Goal: Information Seeking & Learning: Compare options

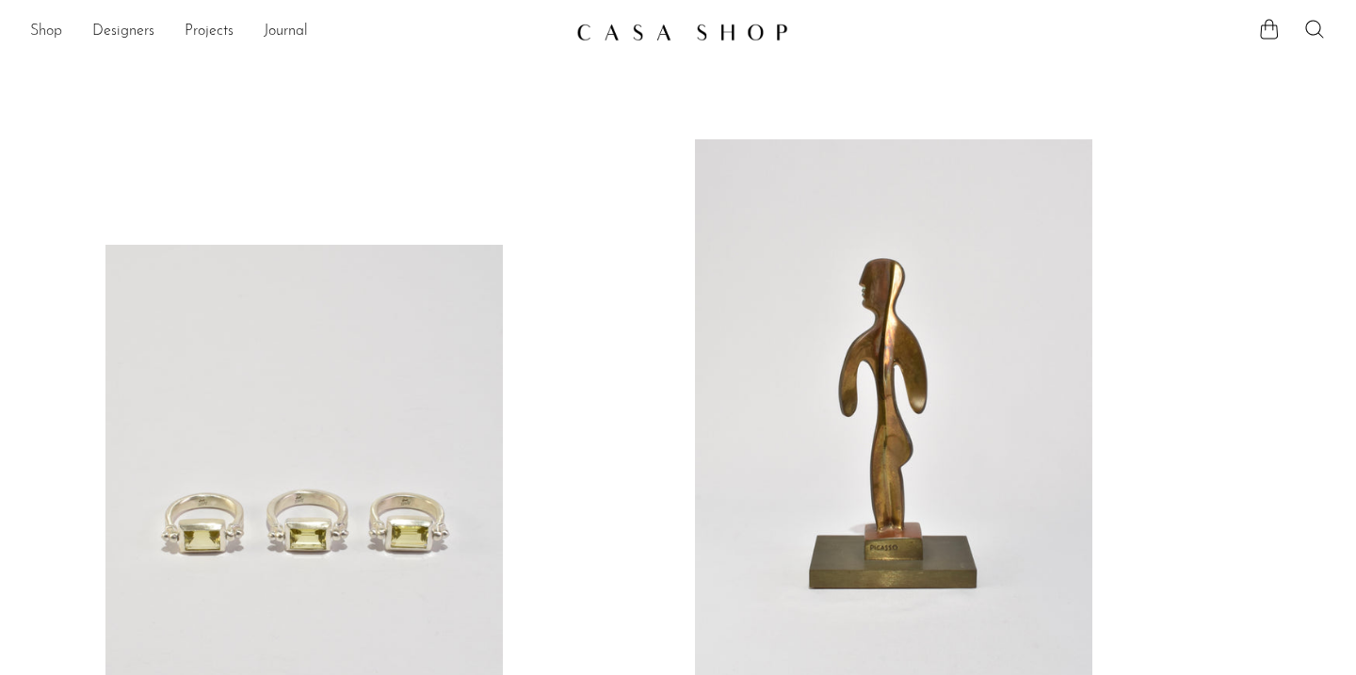
click at [51, 35] on link "Shop" at bounding box center [46, 32] width 32 height 24
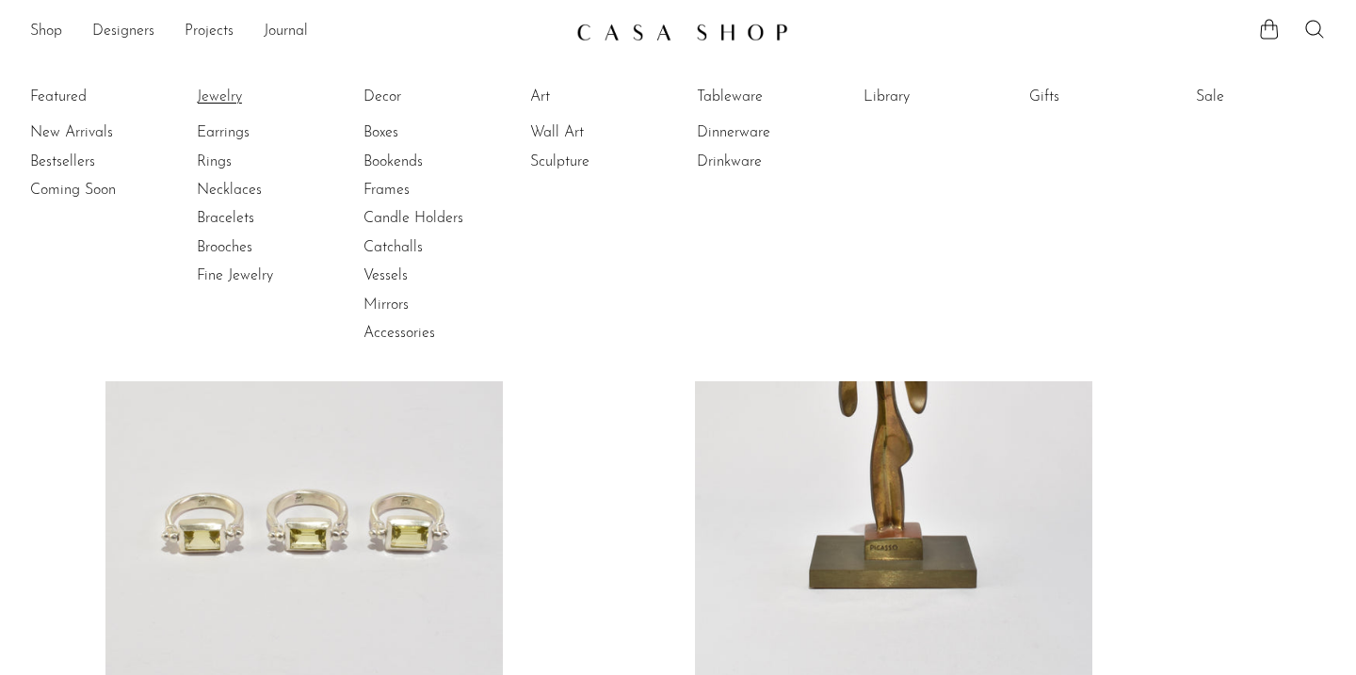
click at [206, 98] on link "Jewelry" at bounding box center [267, 97] width 141 height 21
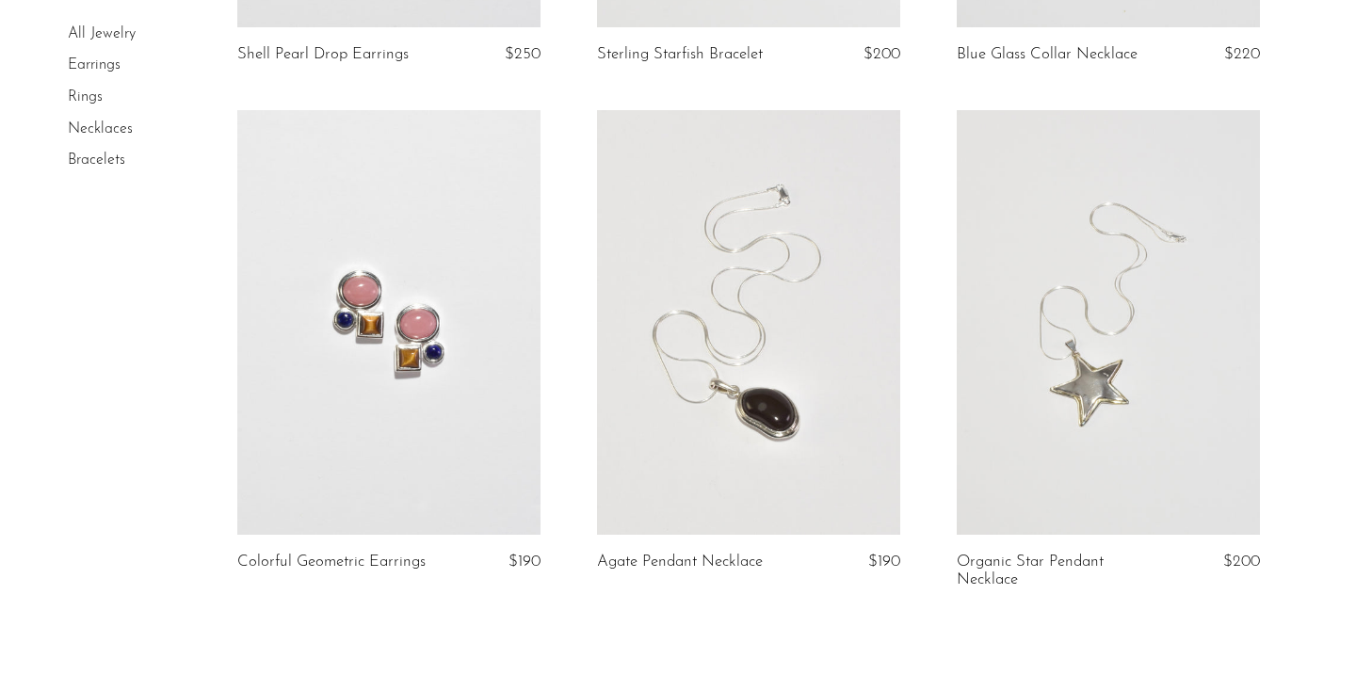
scroll to position [6026, 0]
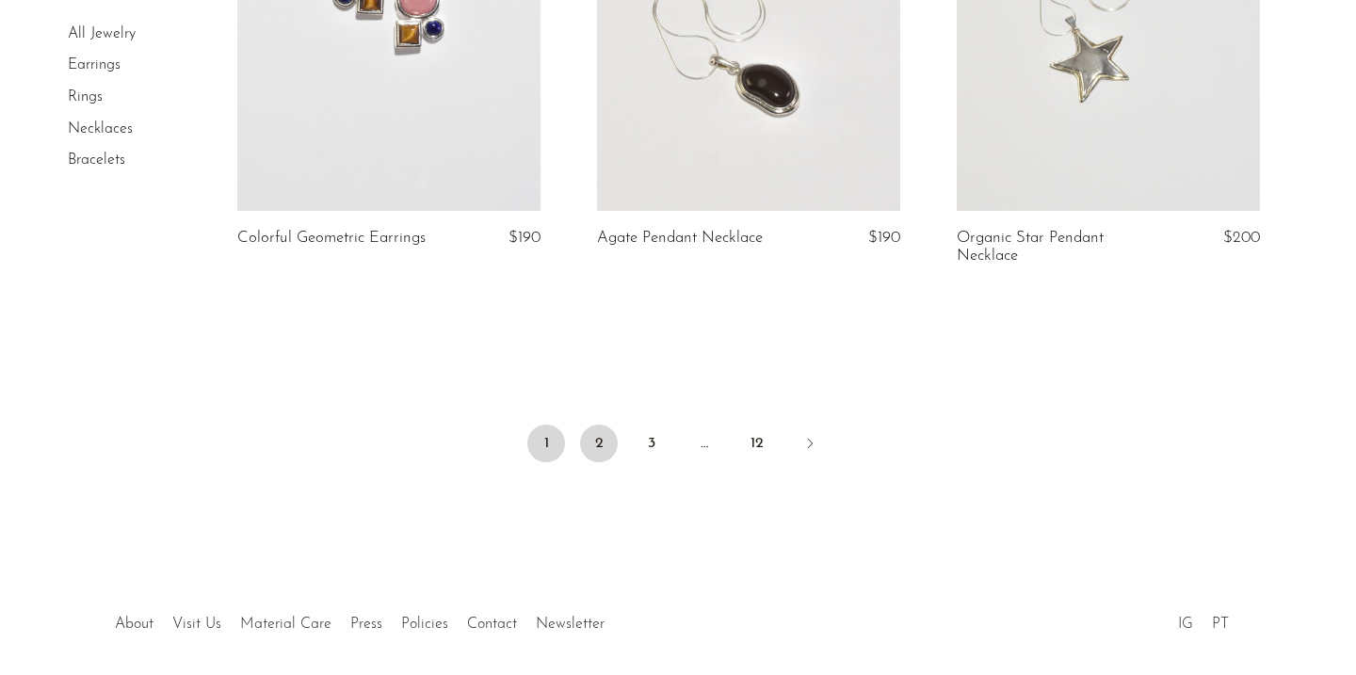
click at [592, 426] on link "2" at bounding box center [599, 444] width 38 height 38
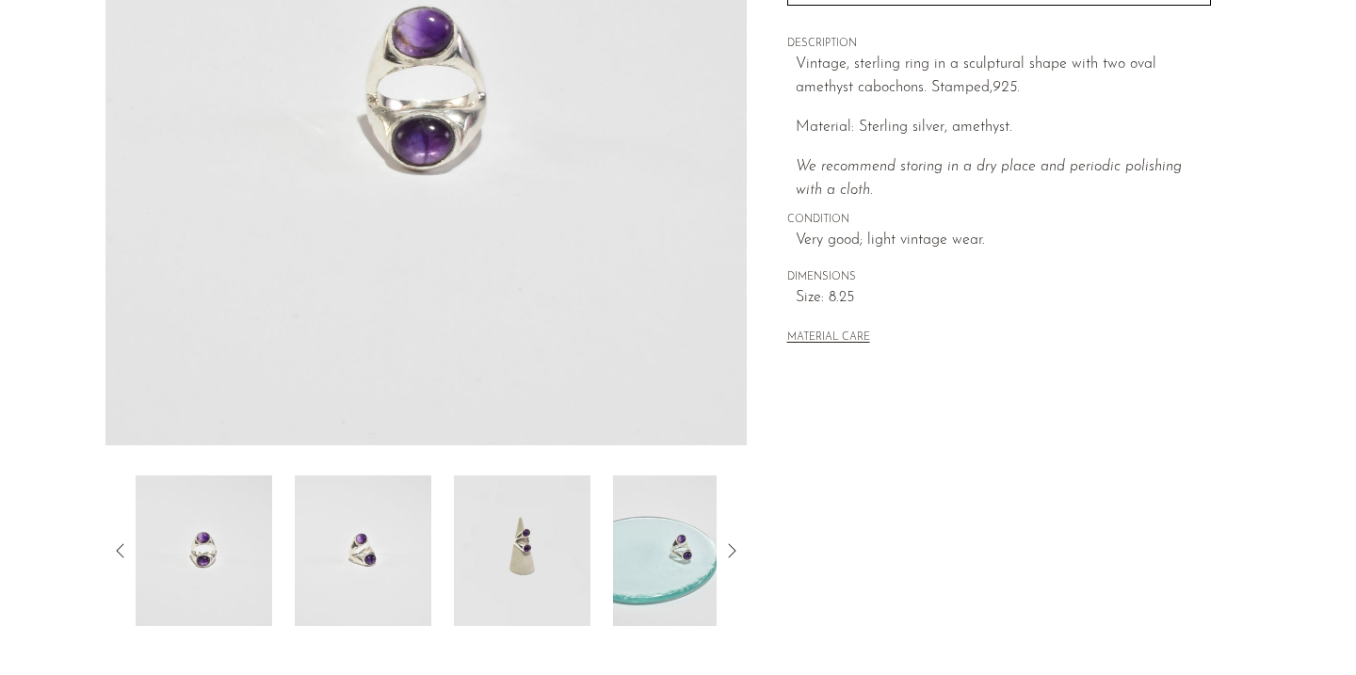
scroll to position [41, 0]
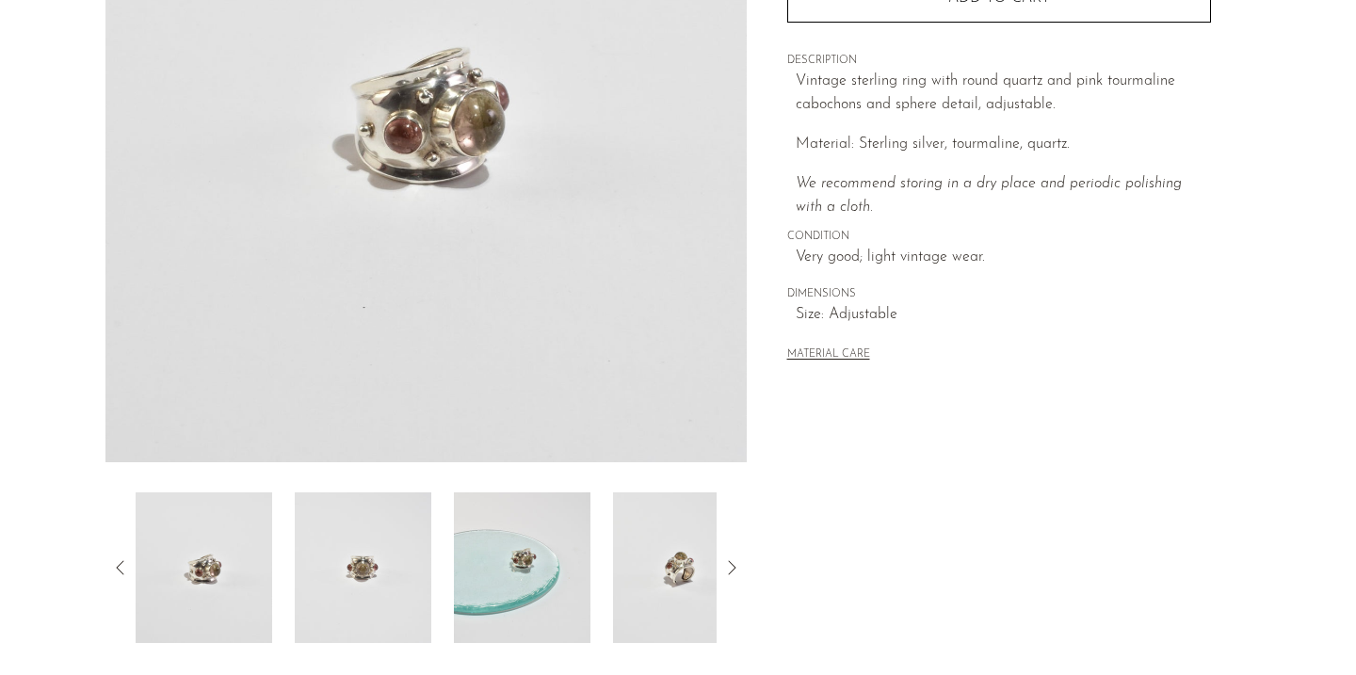
scroll to position [405, 0]
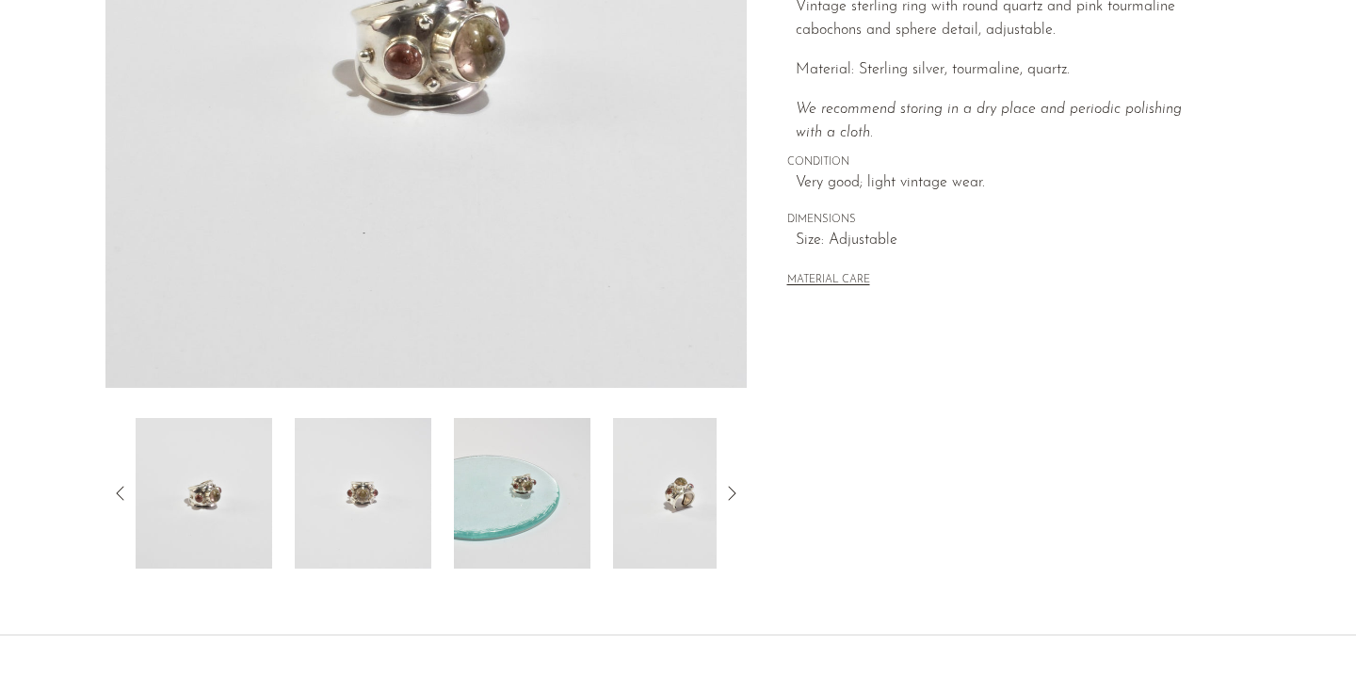
click at [653, 530] on img at bounding box center [681, 493] width 137 height 151
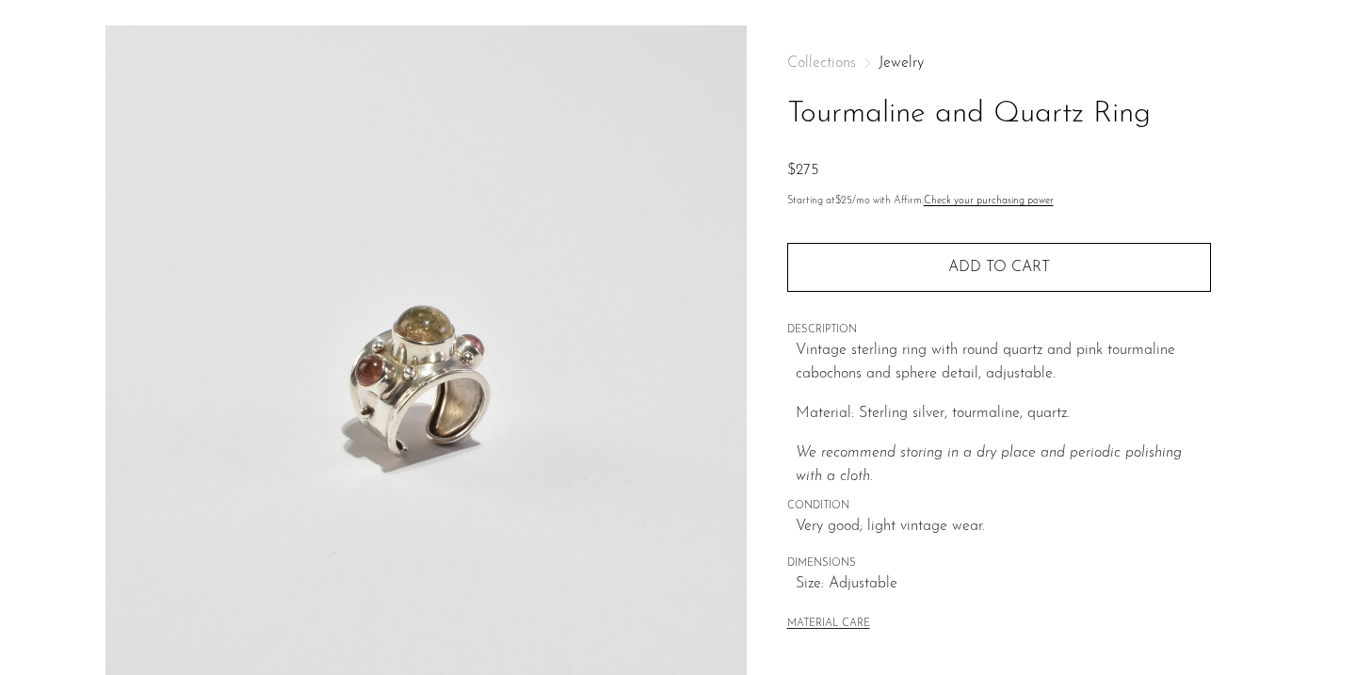
scroll to position [69, 0]
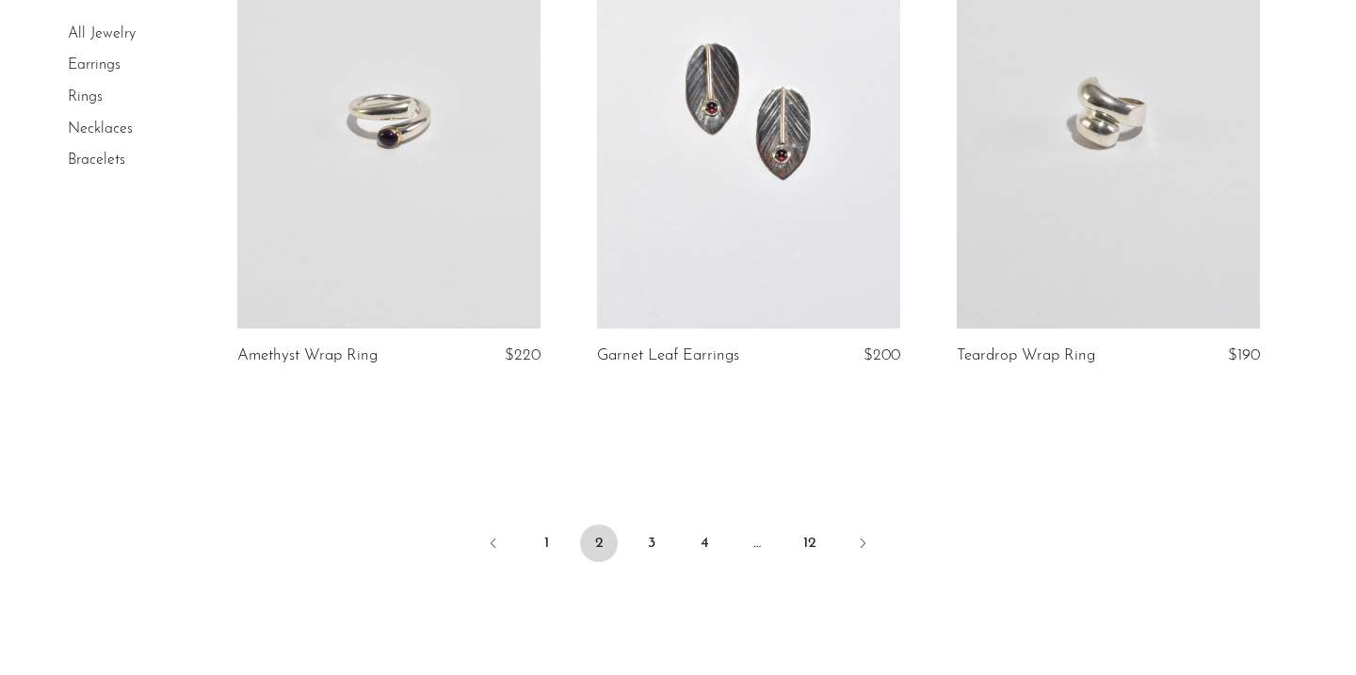
scroll to position [5929, 0]
click at [648, 538] on link "3" at bounding box center [652, 541] width 38 height 38
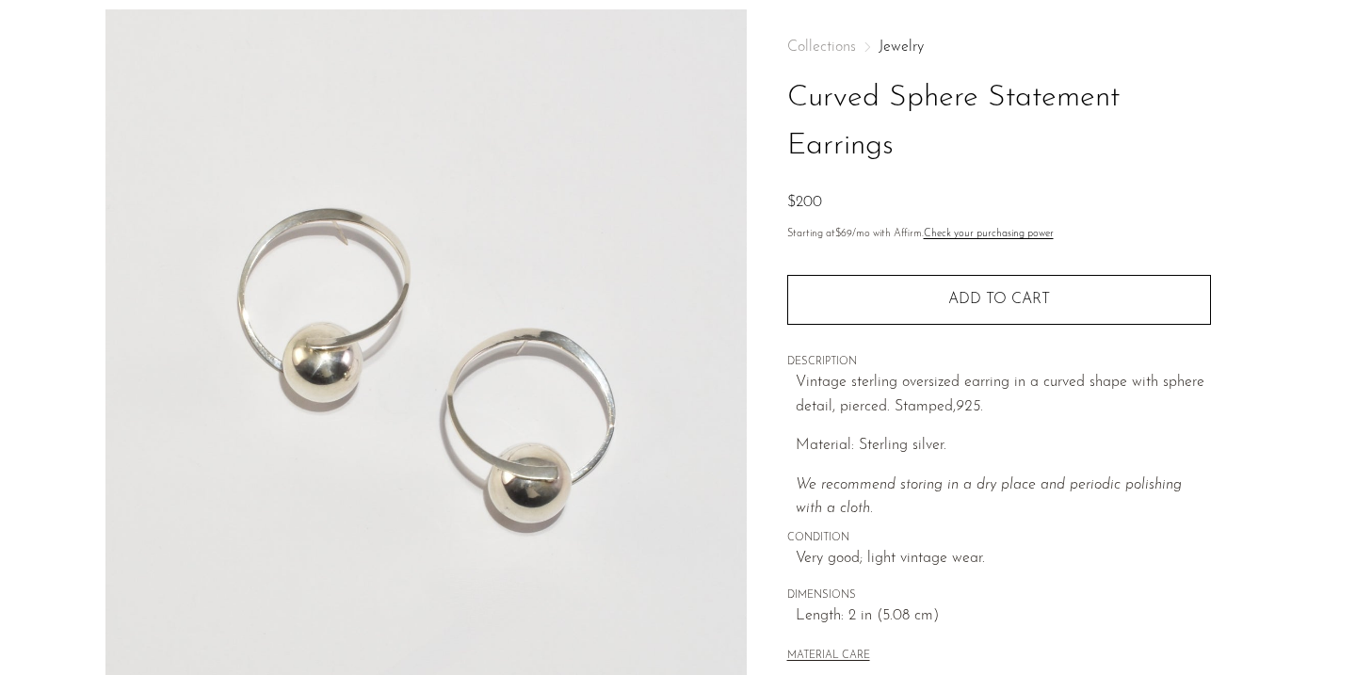
scroll to position [127, 0]
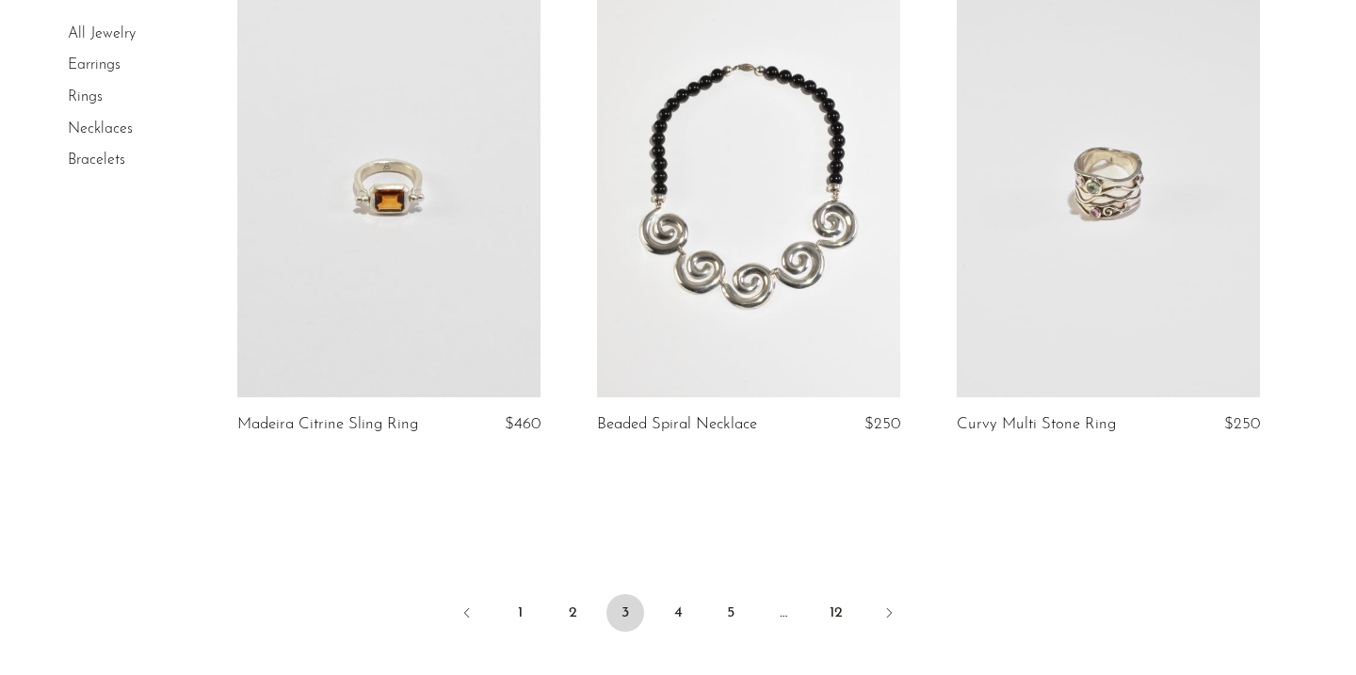
scroll to position [6124, 0]
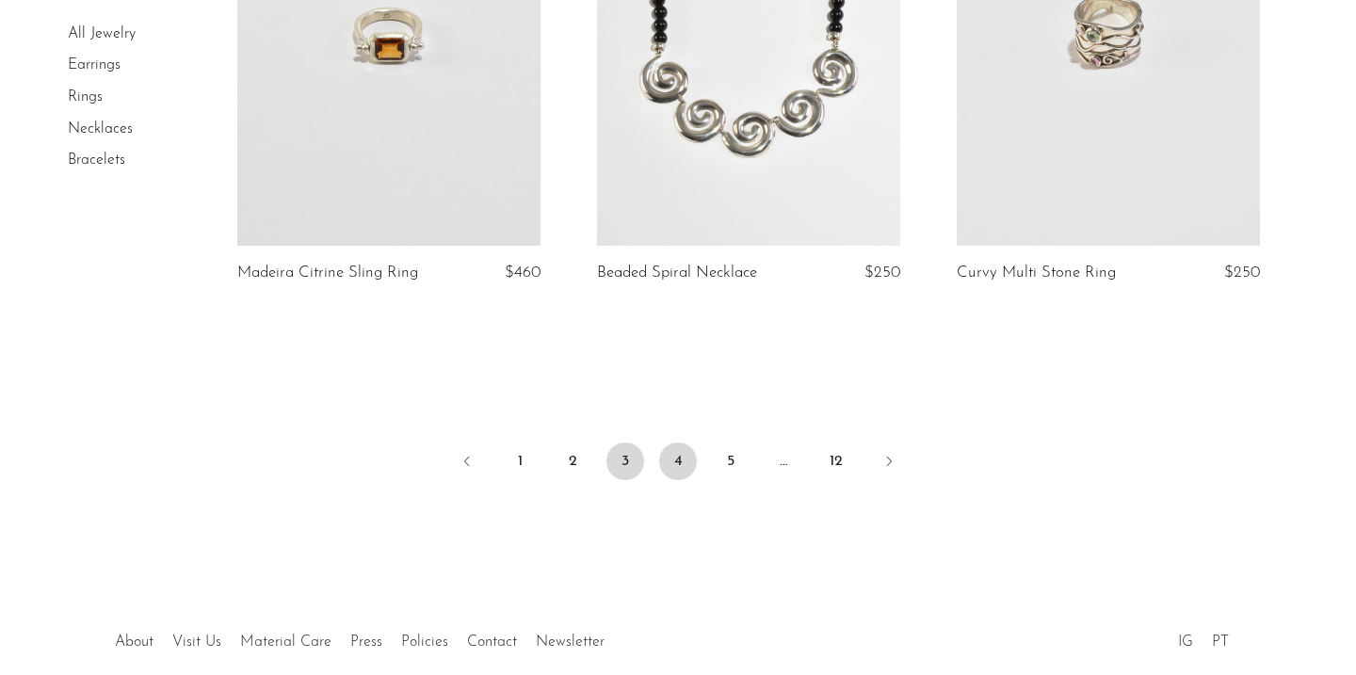
click at [682, 444] on link "4" at bounding box center [678, 462] width 38 height 38
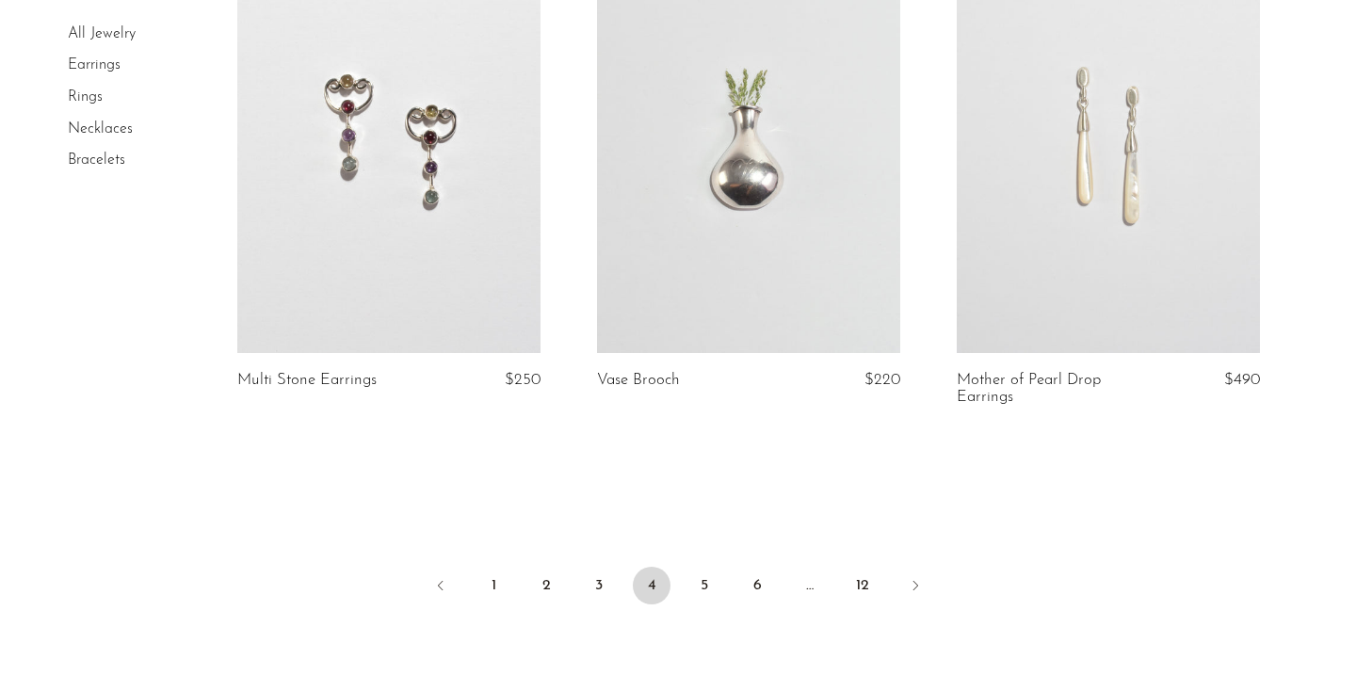
scroll to position [5963, 0]
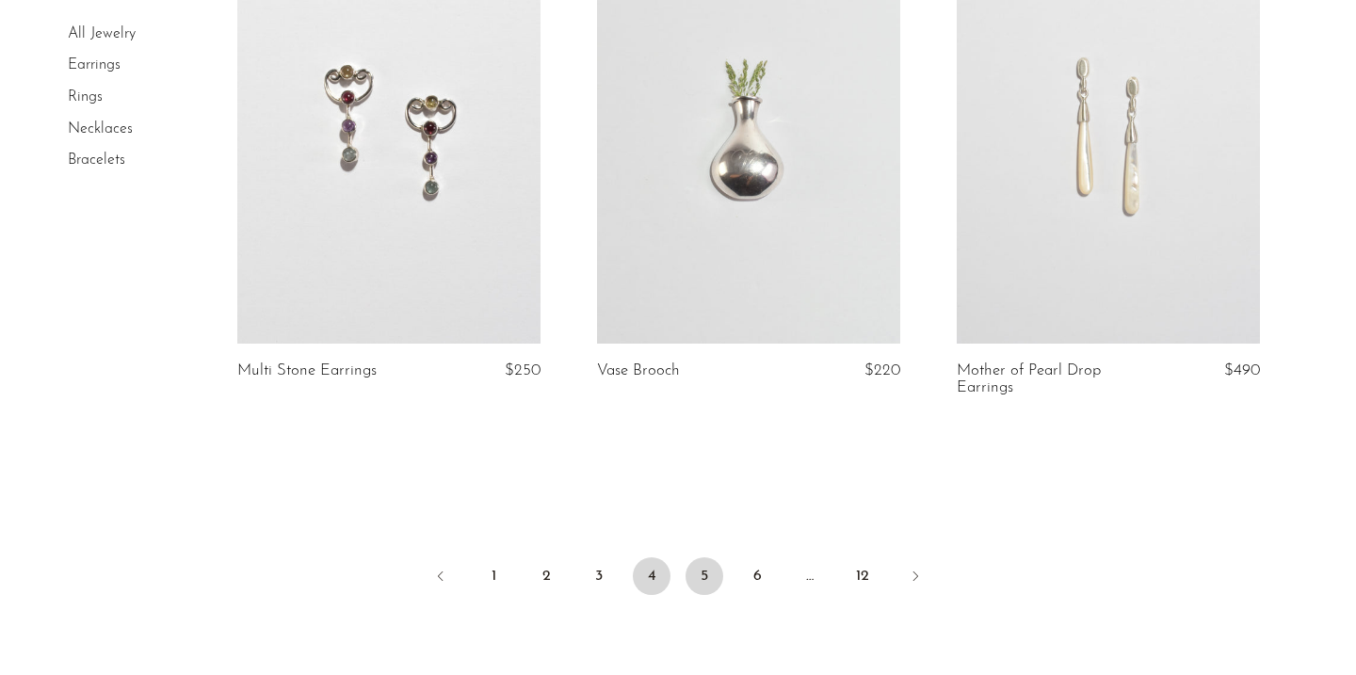
click at [706, 563] on link "5" at bounding box center [705, 577] width 38 height 38
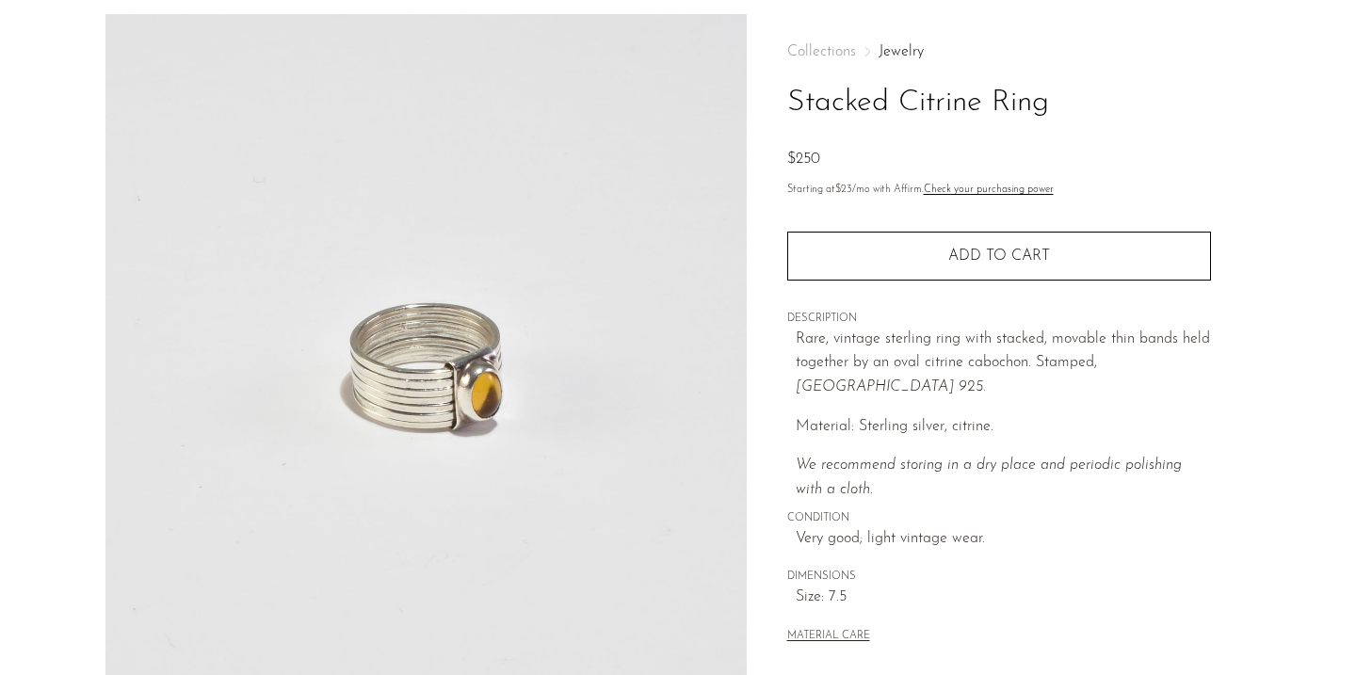
scroll to position [72, 0]
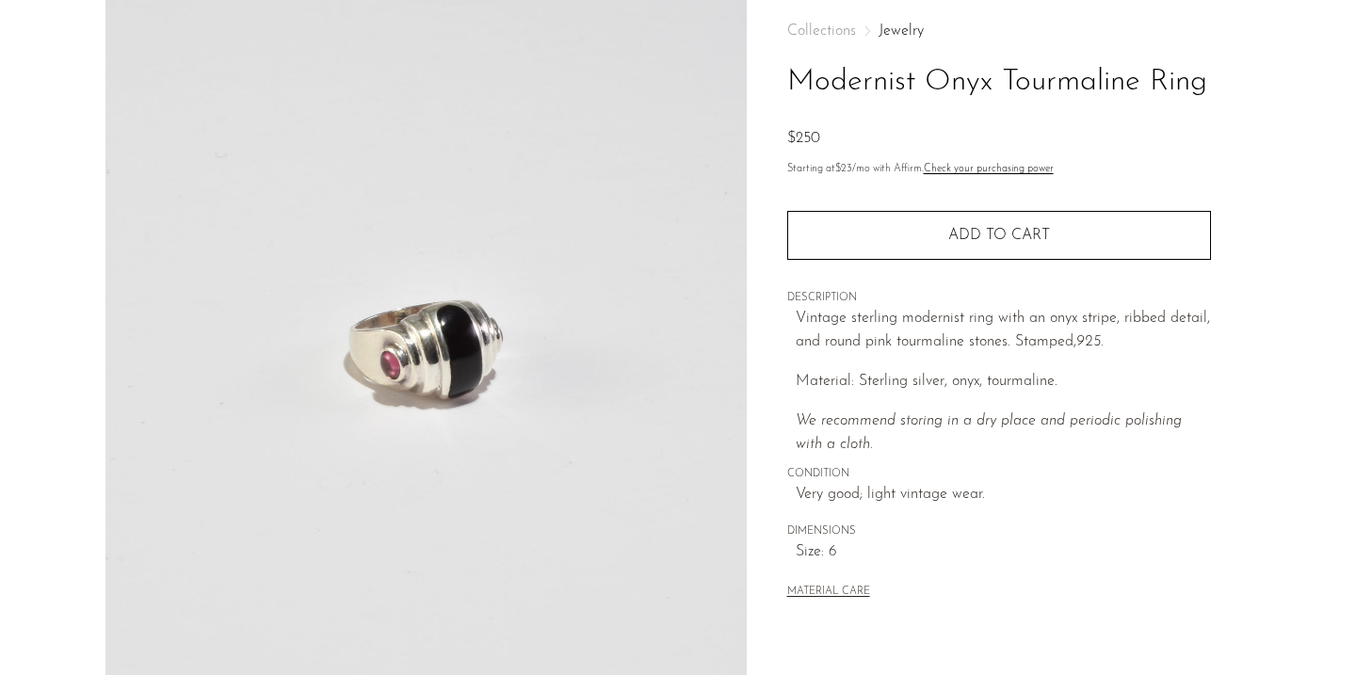
scroll to position [107, 0]
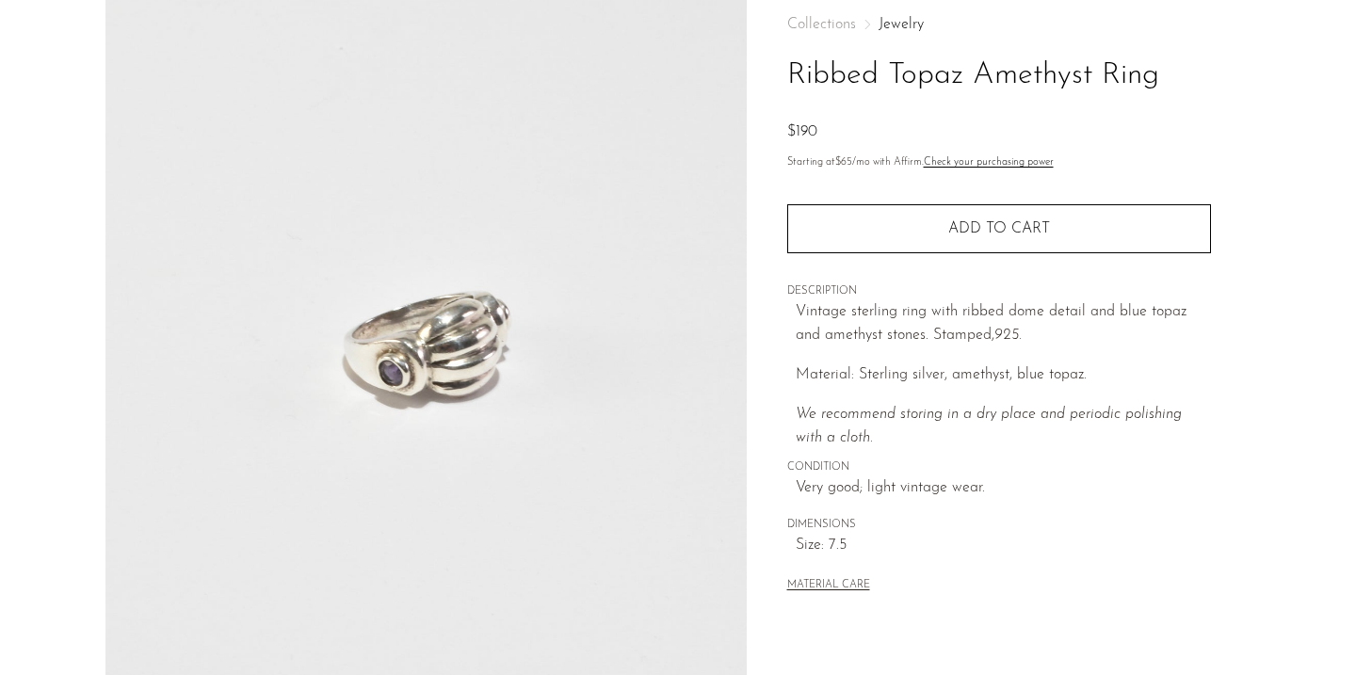
scroll to position [103, 0]
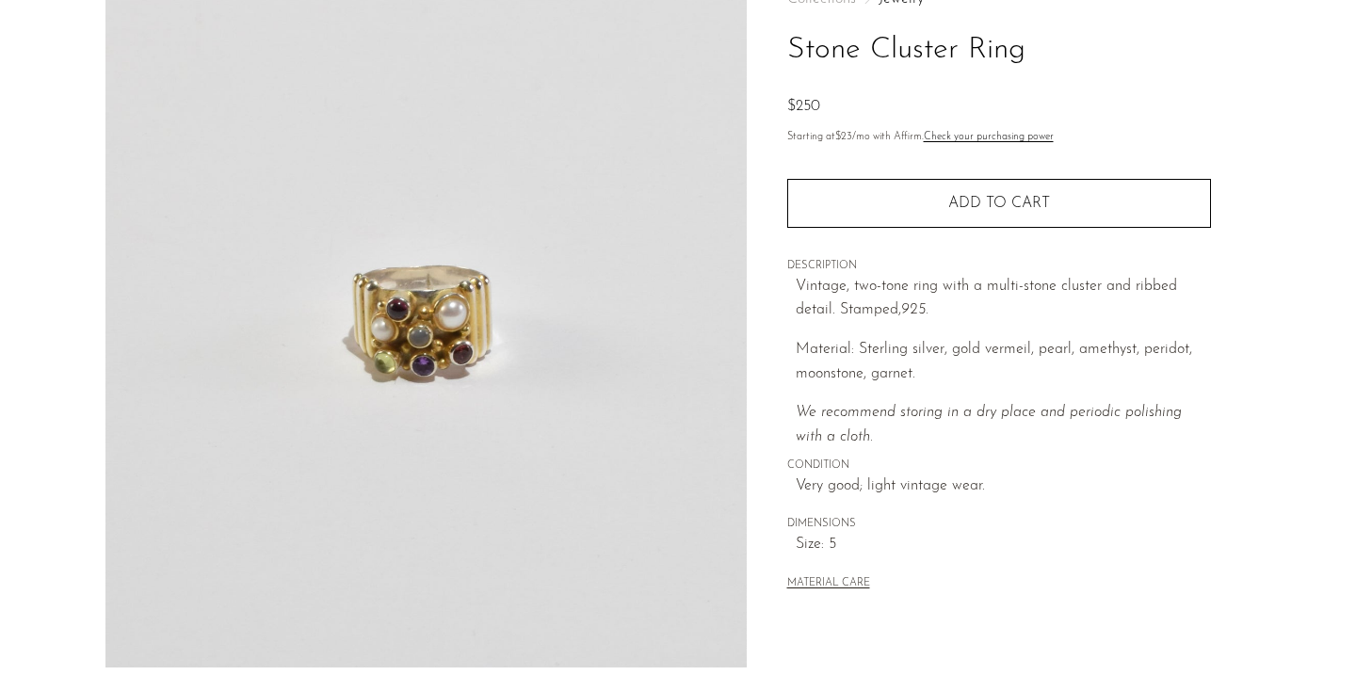
scroll to position [124, 0]
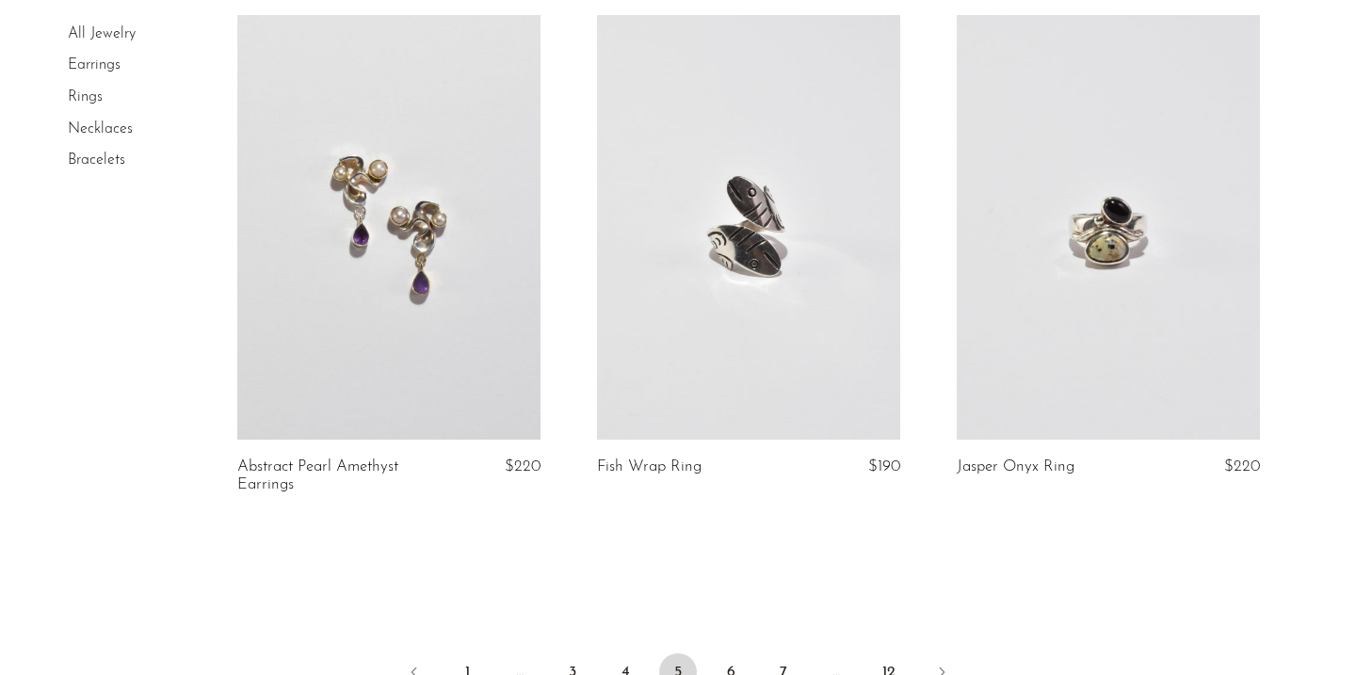
scroll to position [6107, 0]
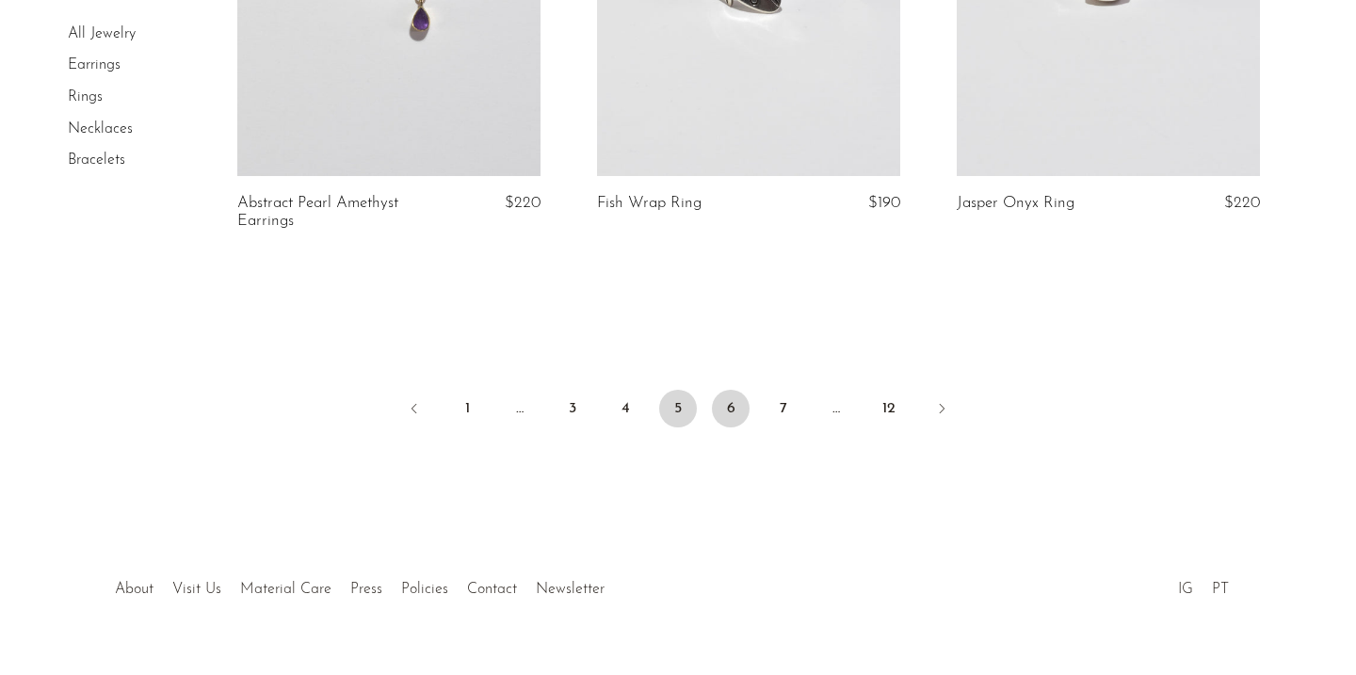
click at [724, 406] on link "6" at bounding box center [731, 409] width 38 height 38
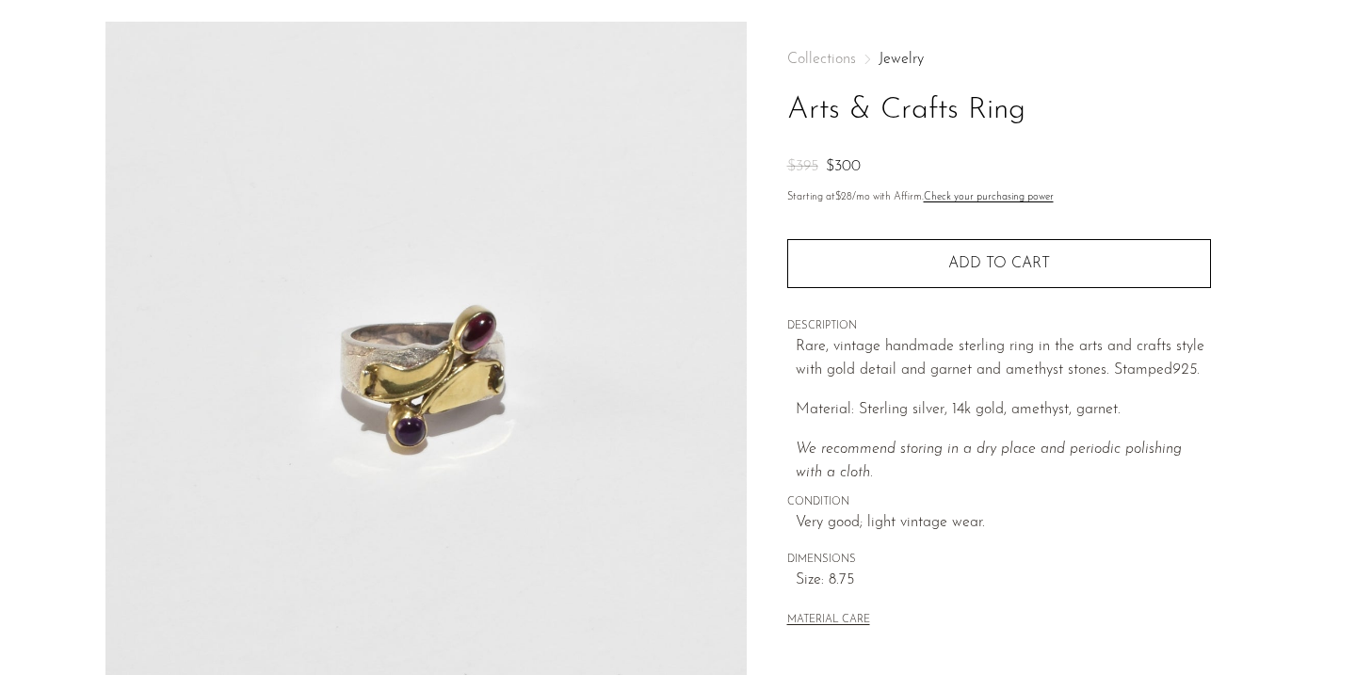
scroll to position [61, 0]
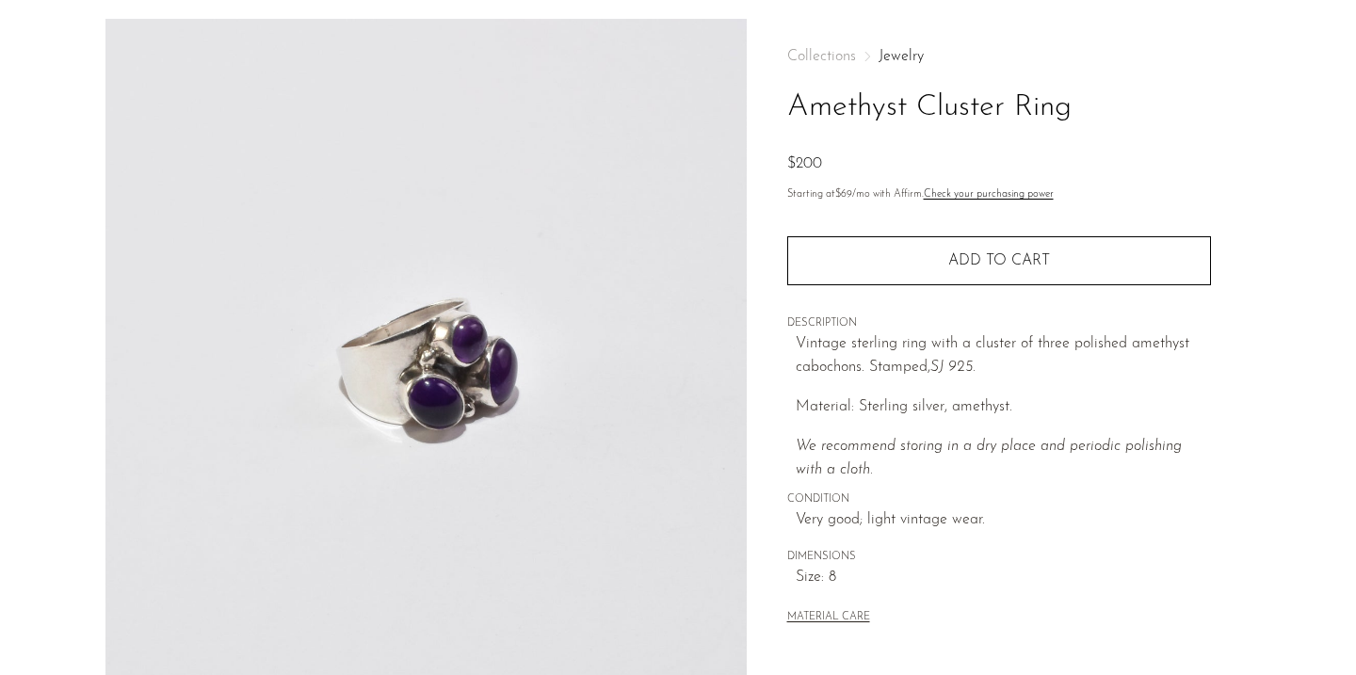
scroll to position [66, 0]
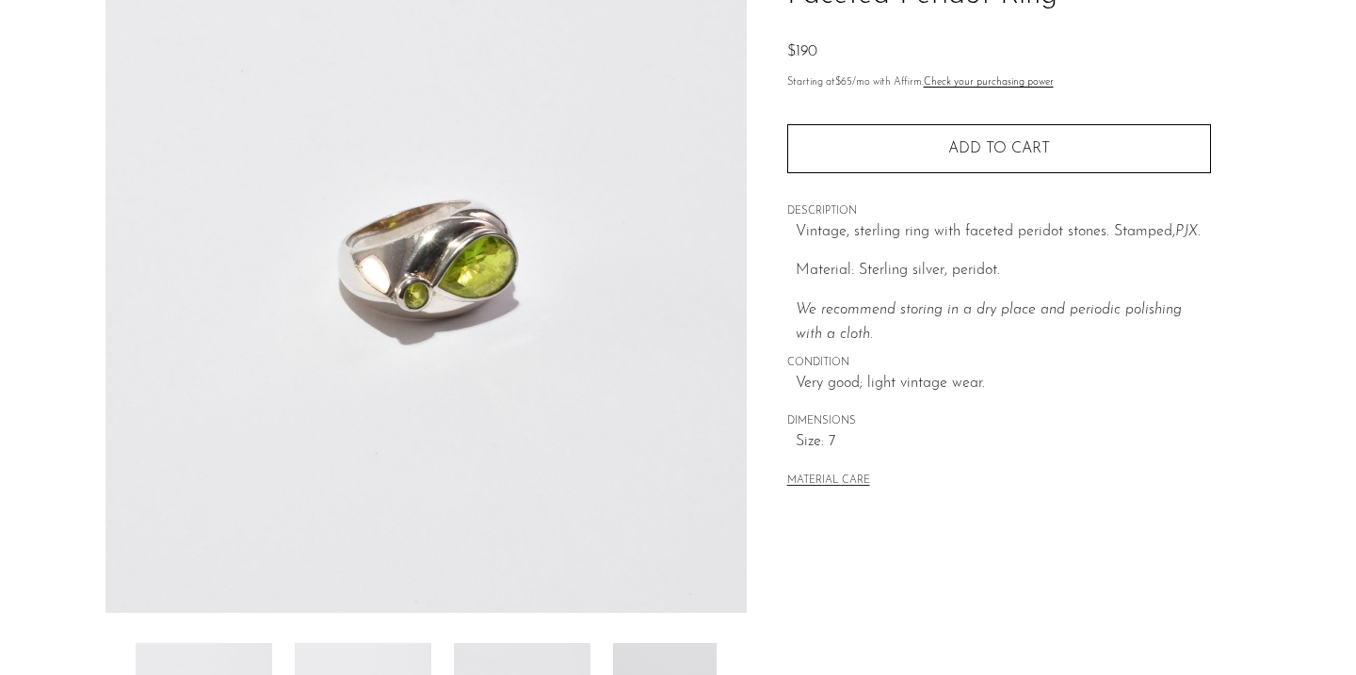
scroll to position [162, 0]
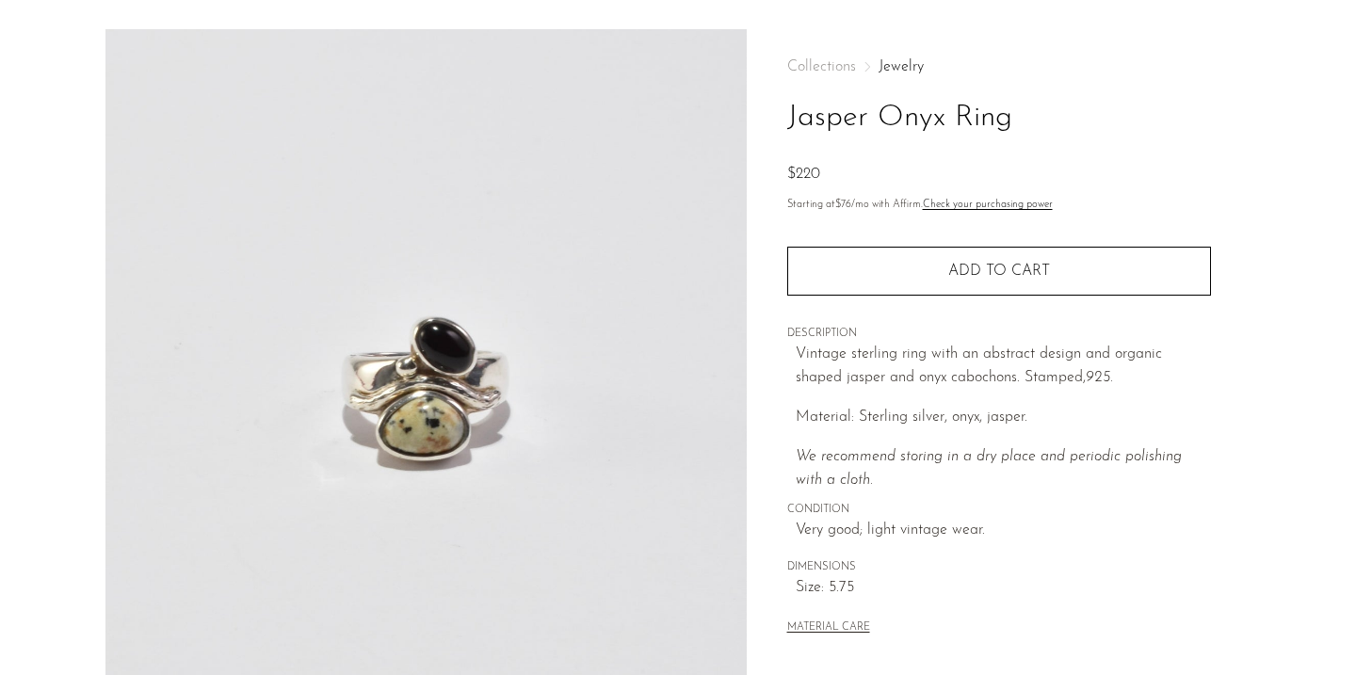
scroll to position [72, 0]
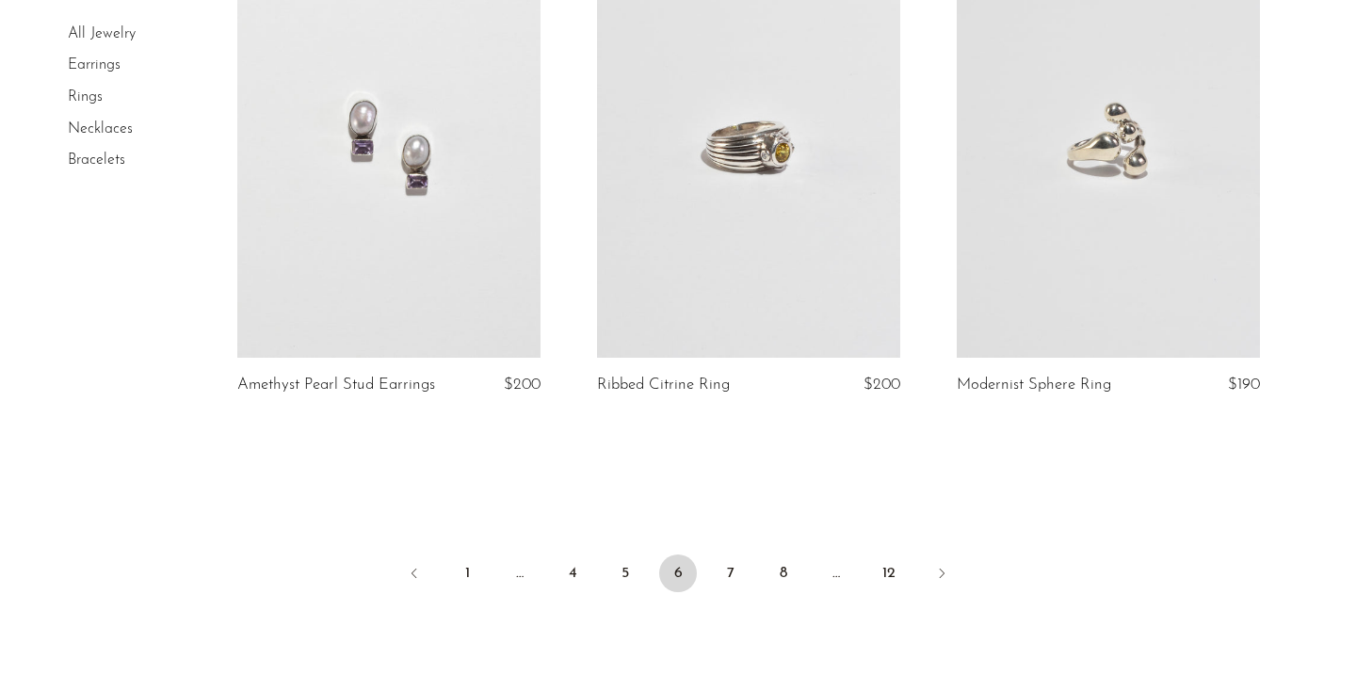
scroll to position [5966, 0]
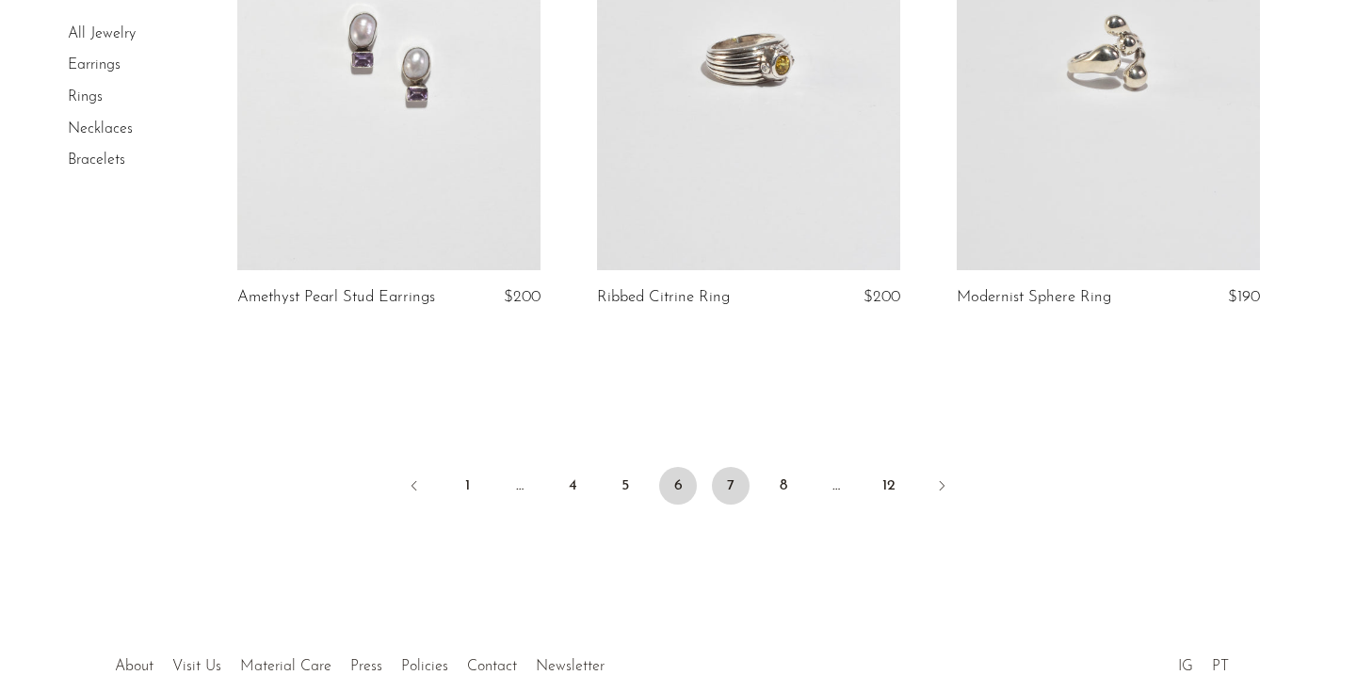
click at [731, 484] on link "7" at bounding box center [731, 486] width 38 height 38
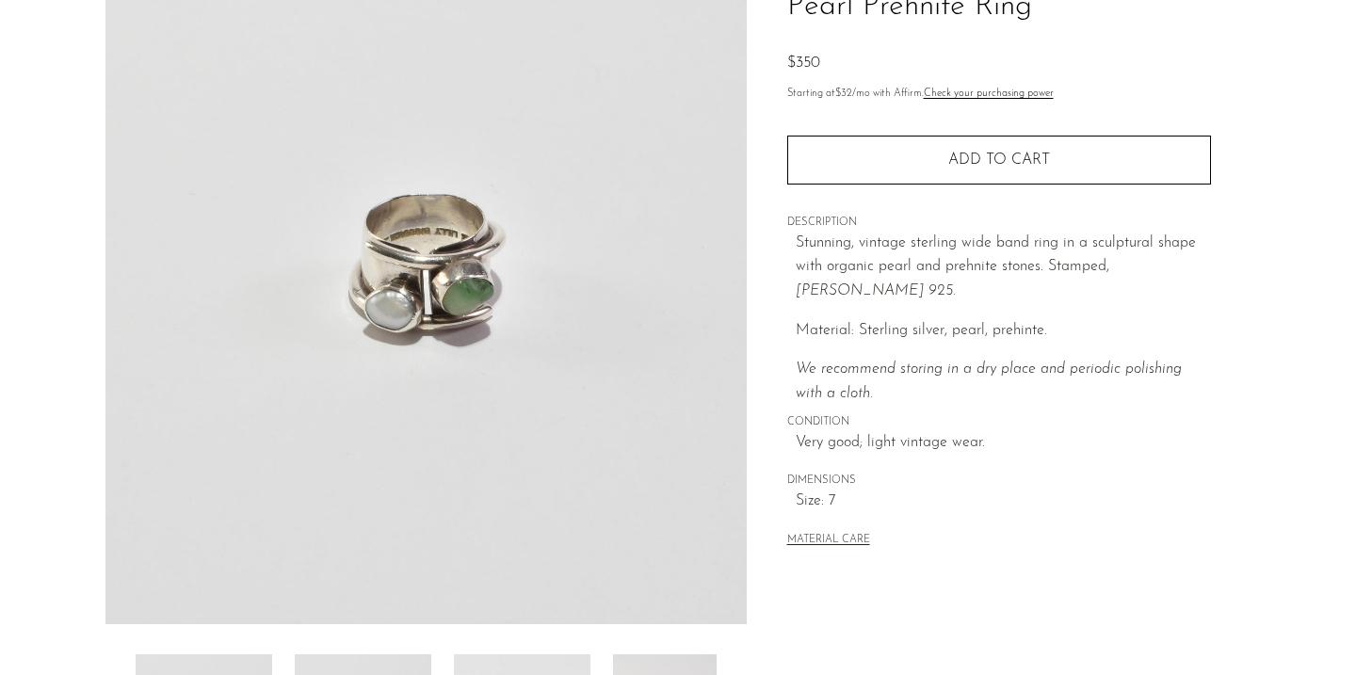
scroll to position [174, 0]
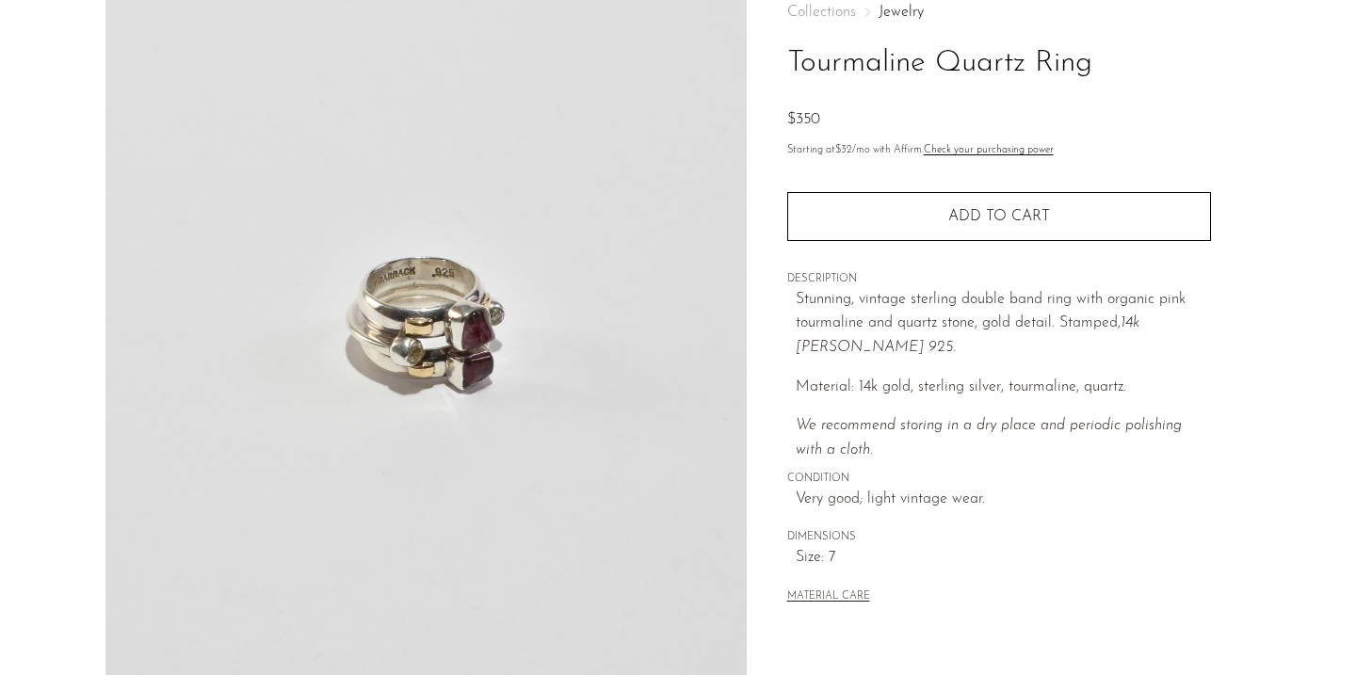
scroll to position [123, 0]
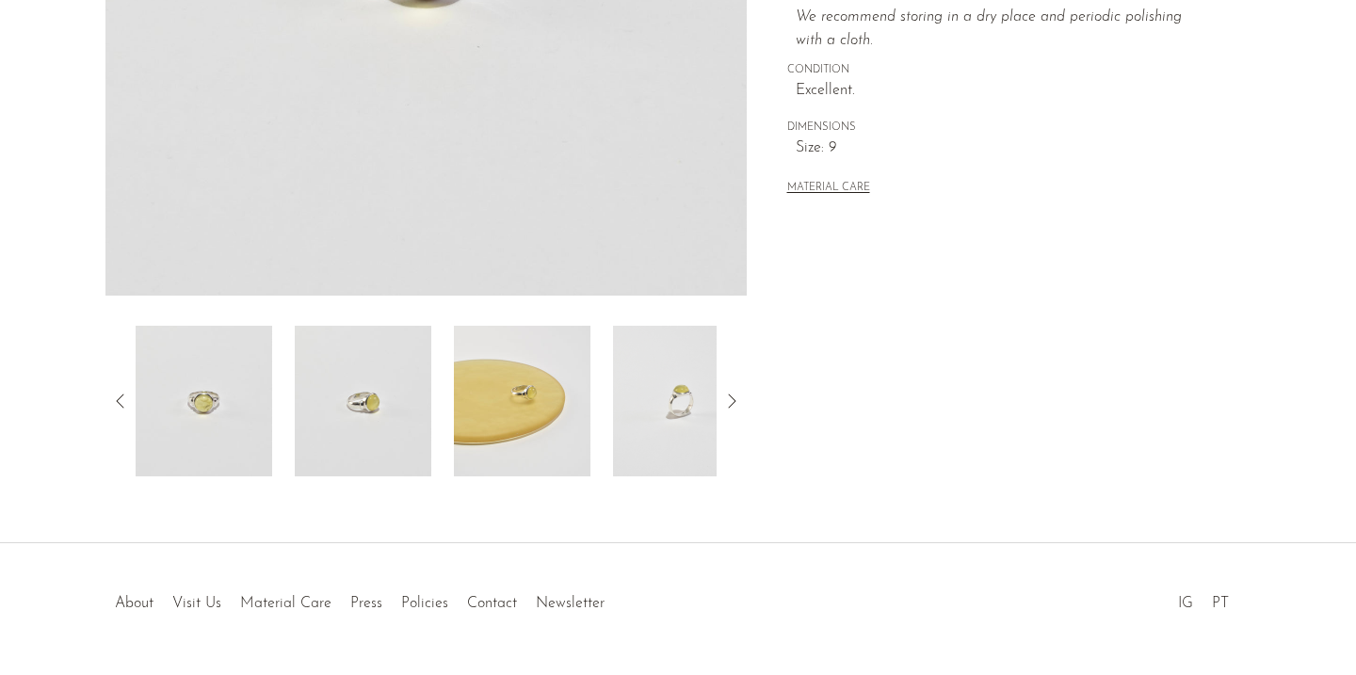
scroll to position [520, 0]
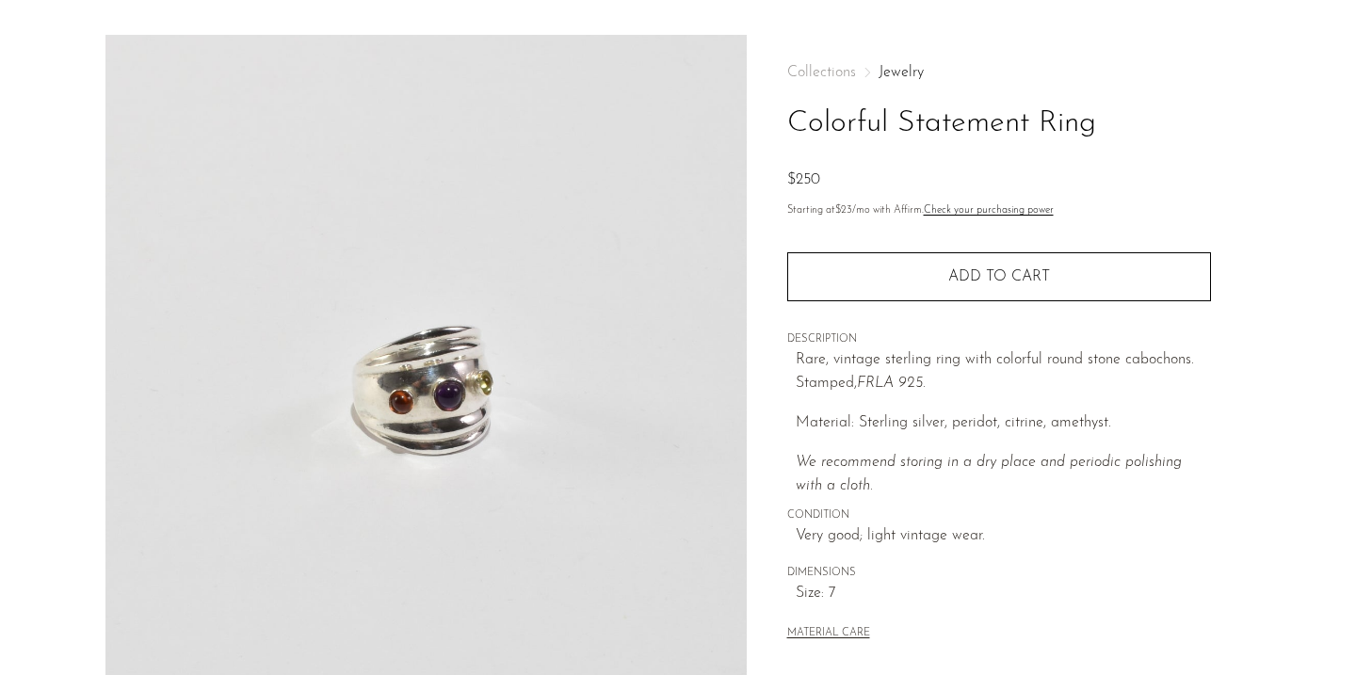
scroll to position [83, 0]
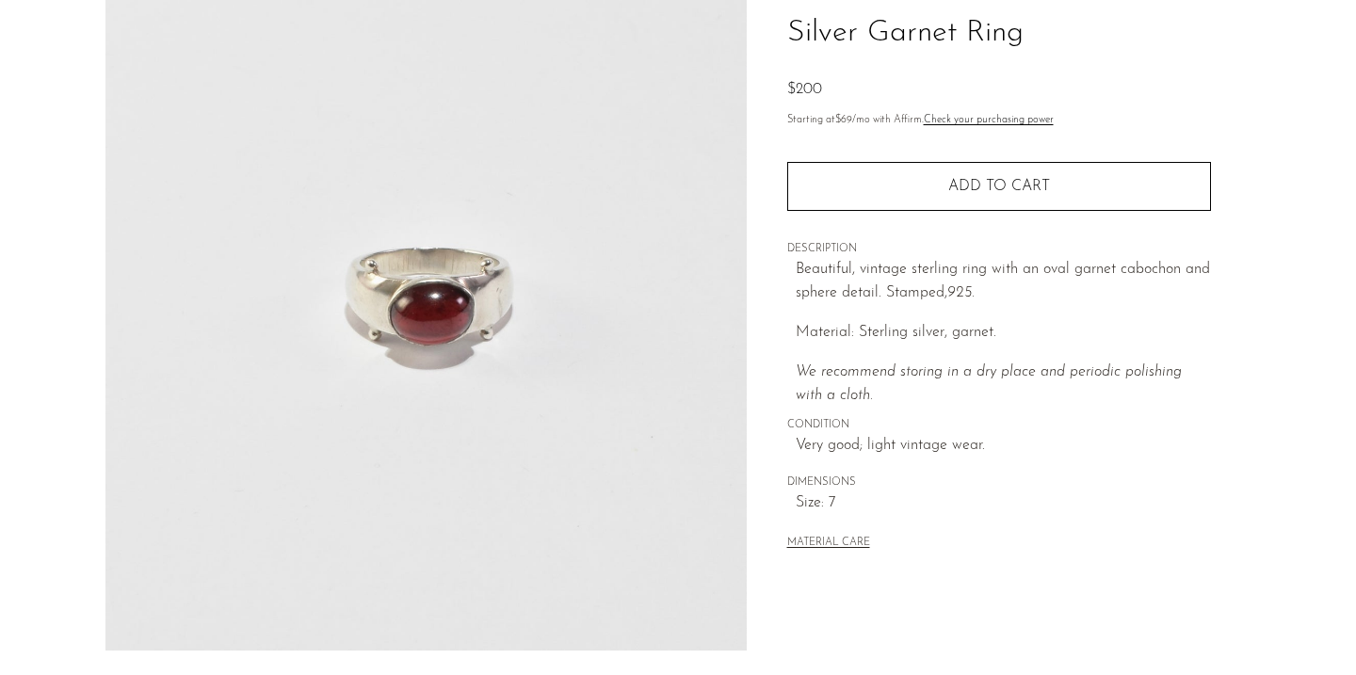
scroll to position [141, 0]
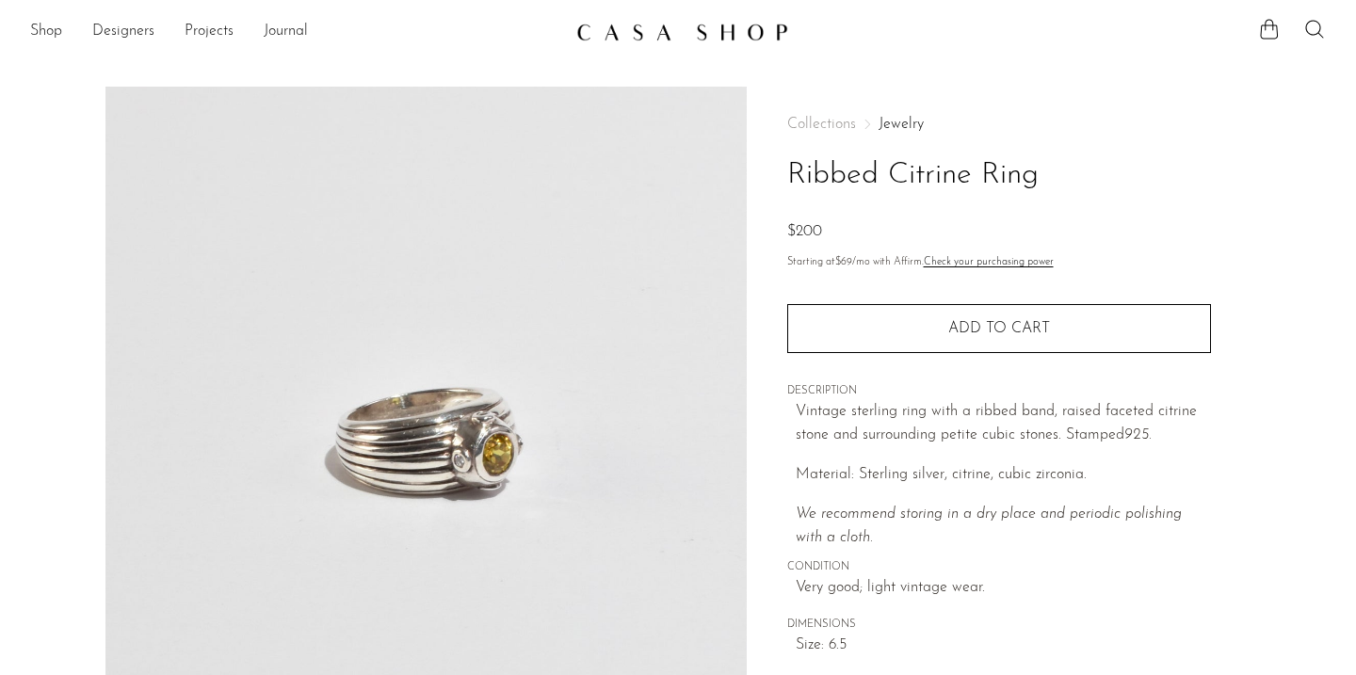
scroll to position [215, 0]
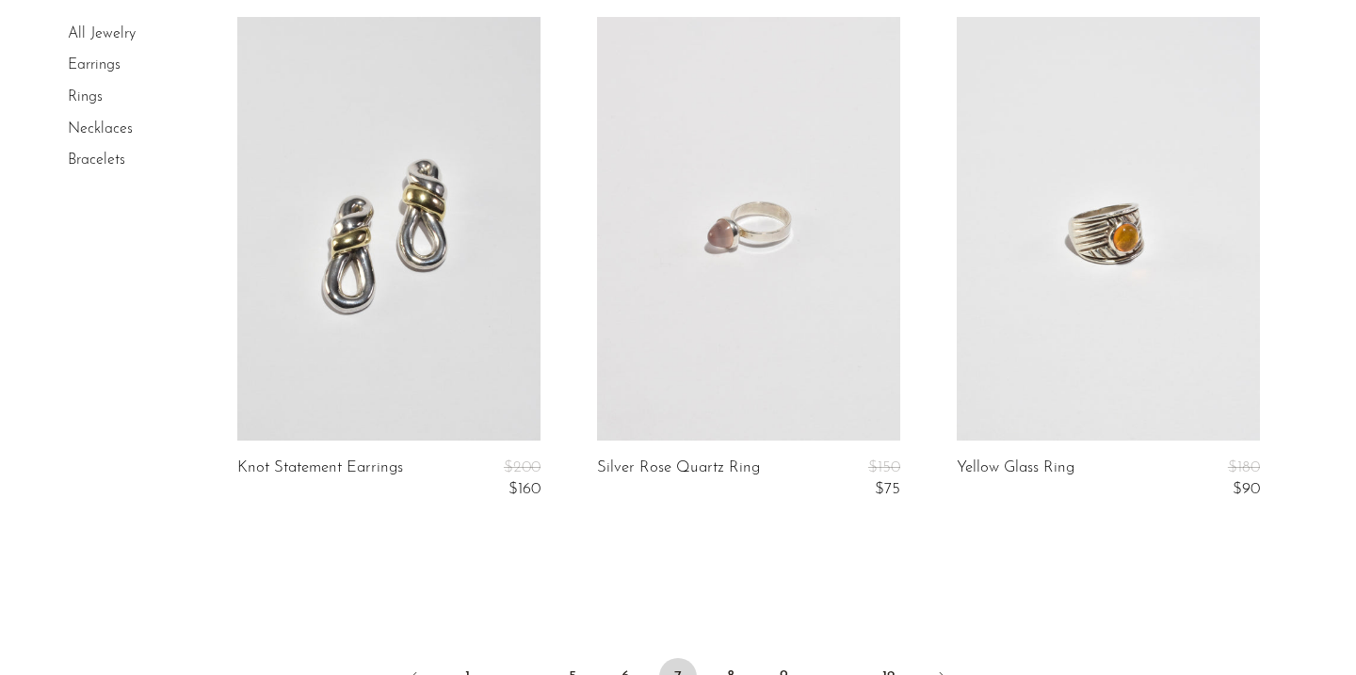
scroll to position [6033, 0]
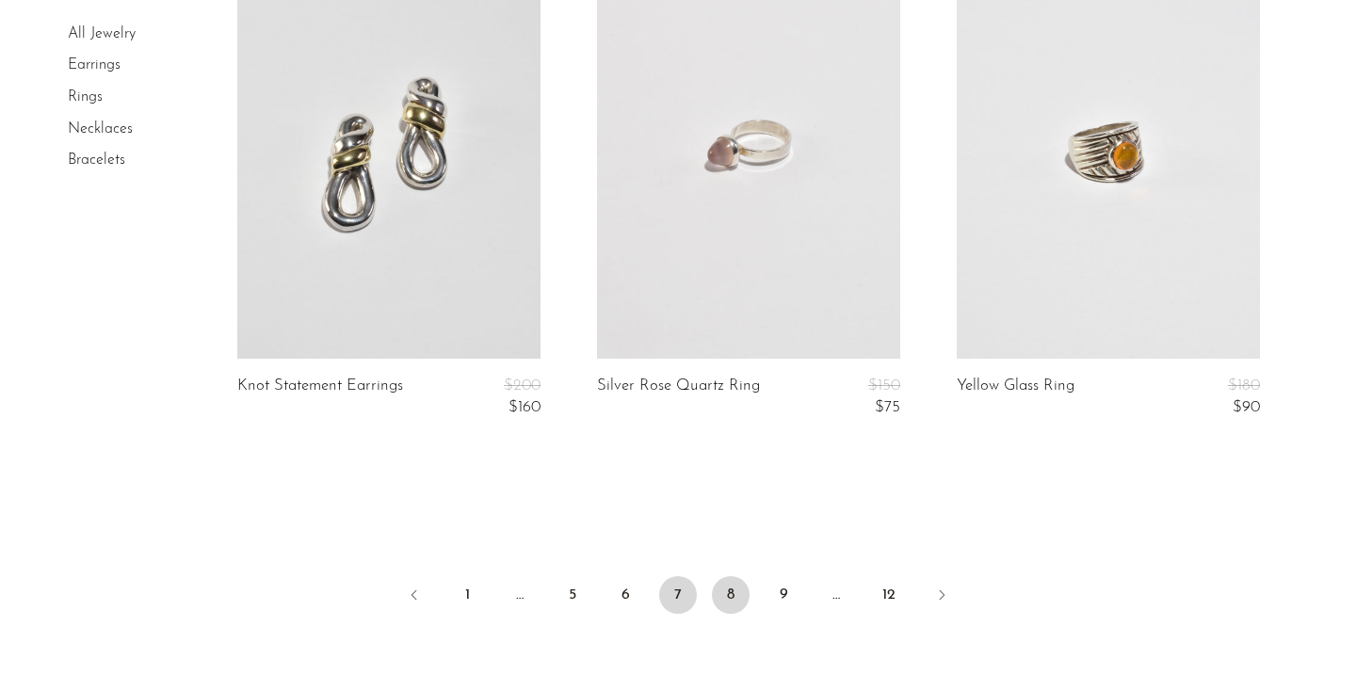
click at [727, 606] on link "8" at bounding box center [731, 595] width 38 height 38
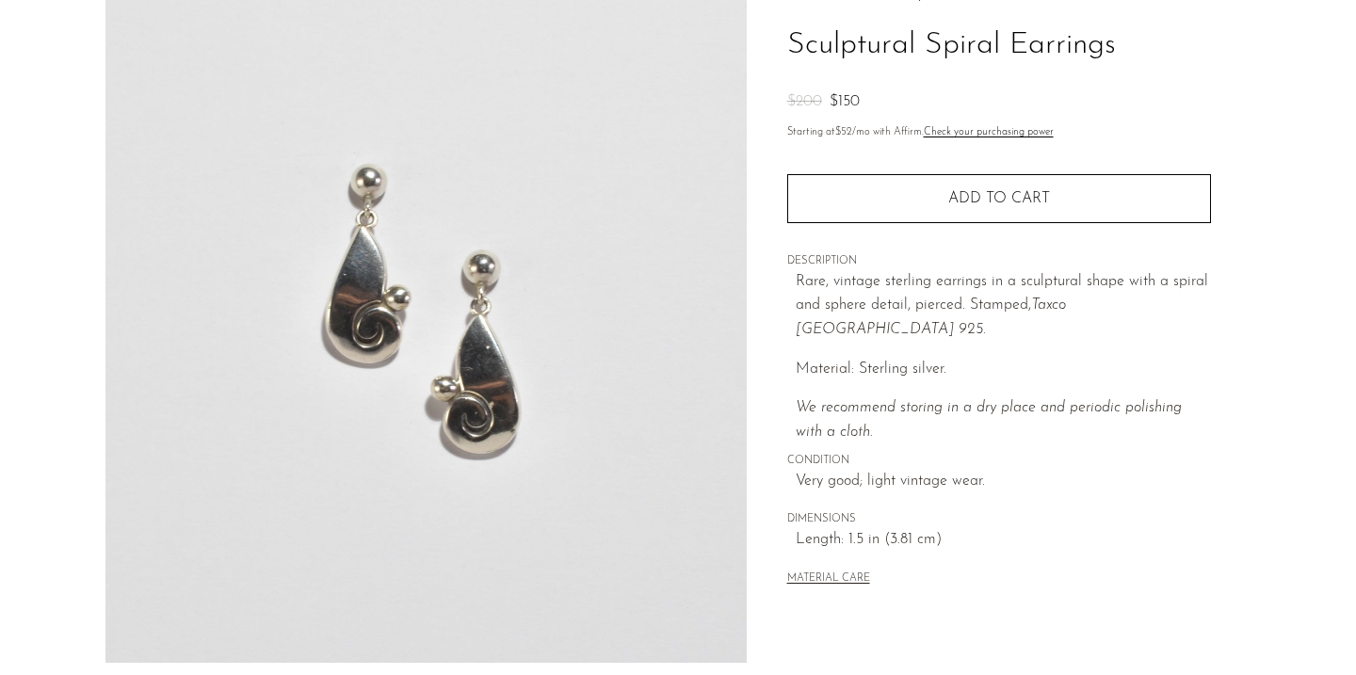
scroll to position [135, 0]
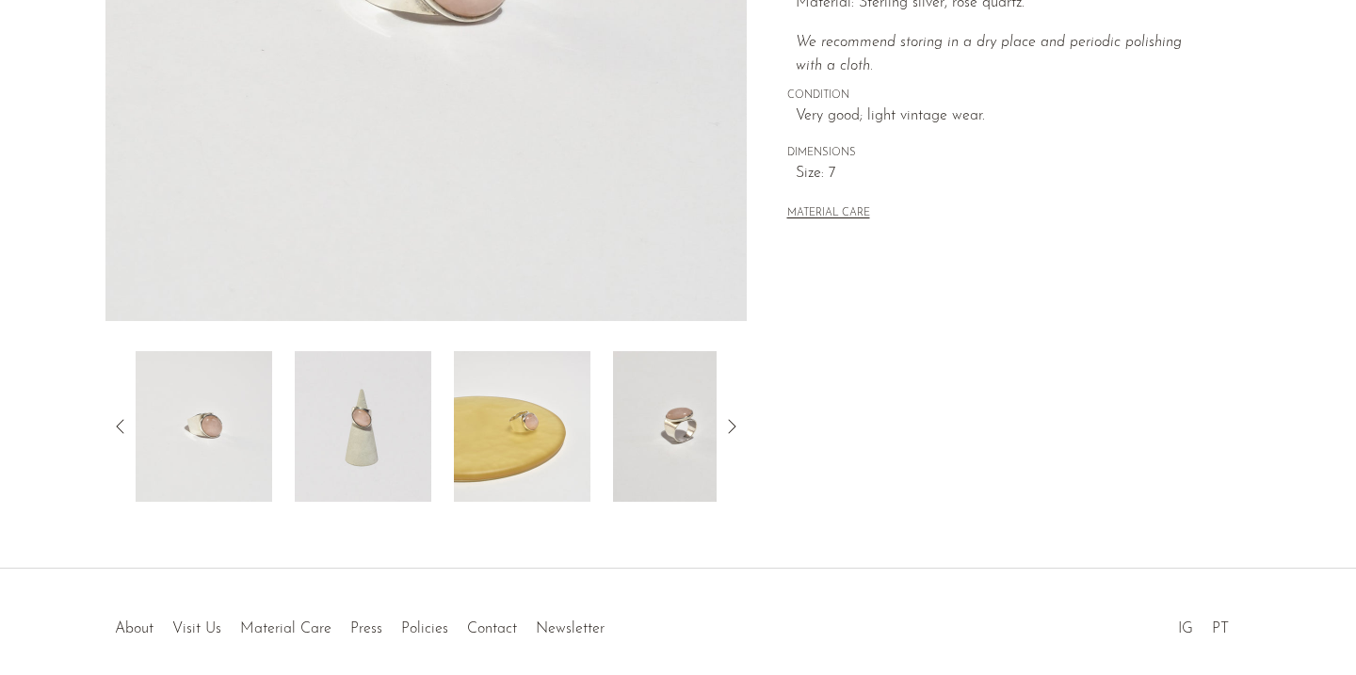
scroll to position [551, 0]
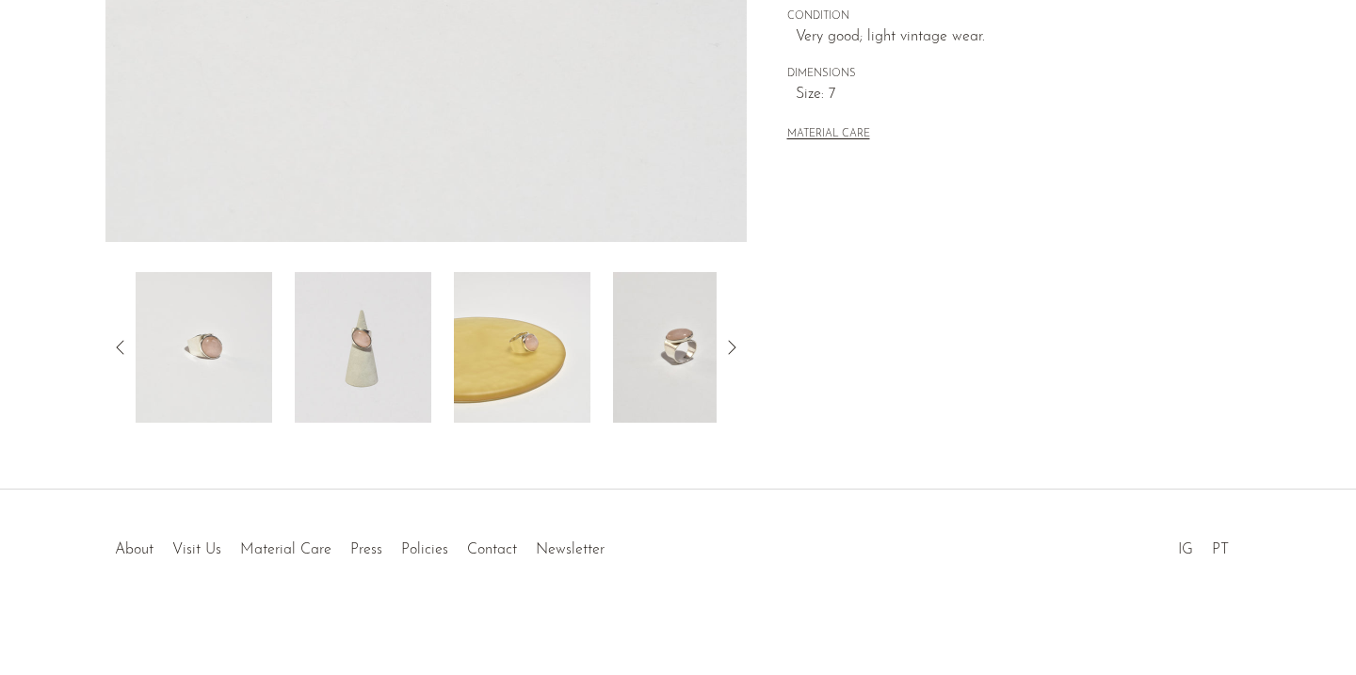
click at [701, 375] on img at bounding box center [681, 347] width 137 height 151
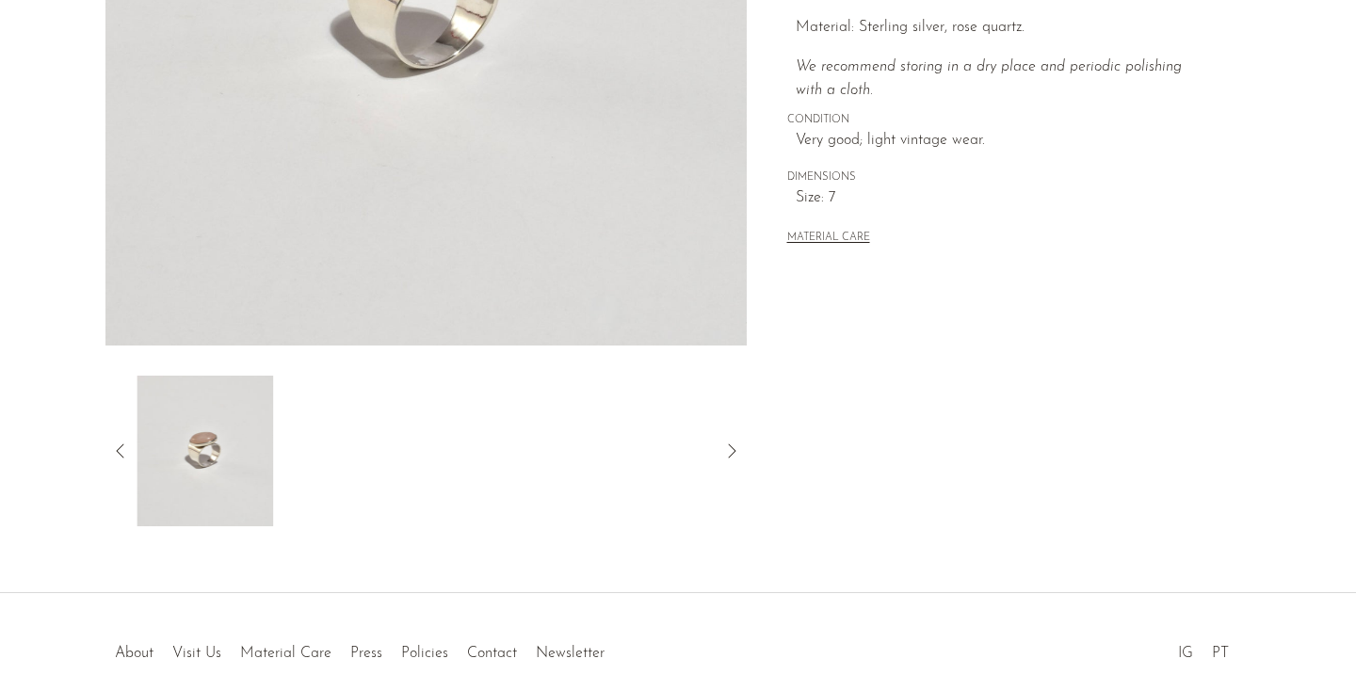
scroll to position [205, 0]
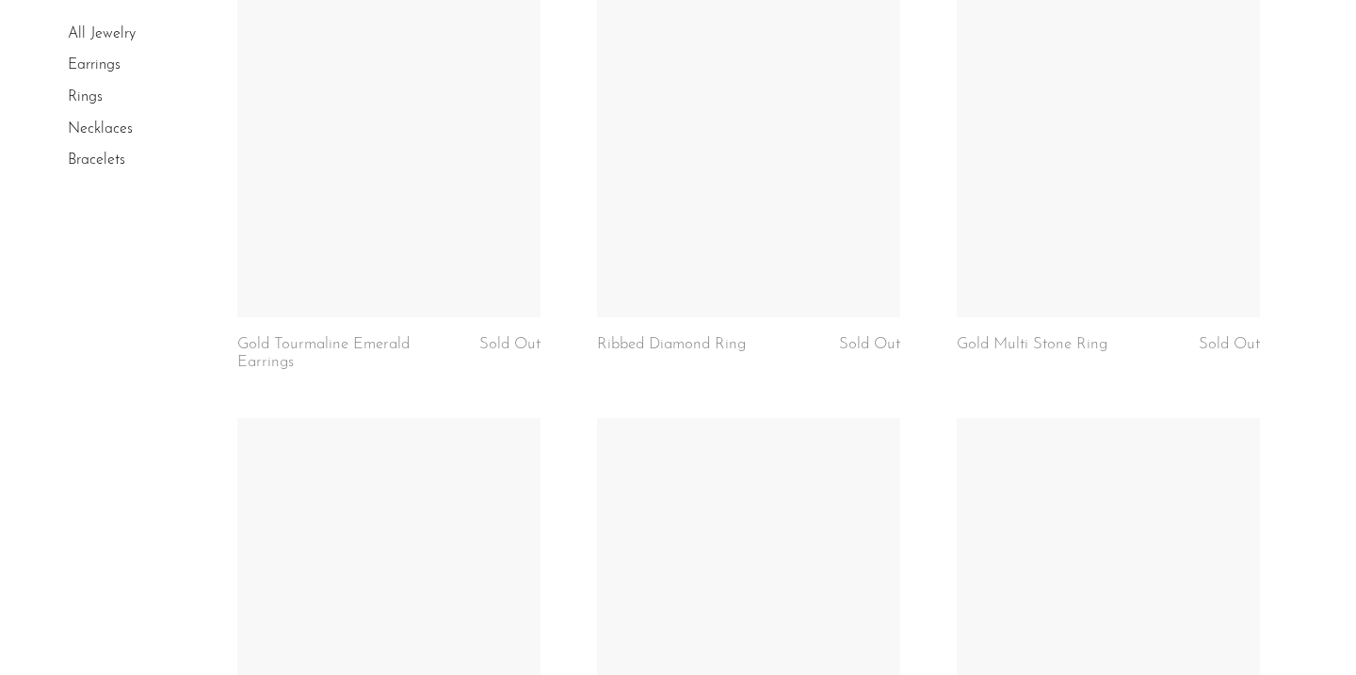
scroll to position [5187, 0]
